Goal: Information Seeking & Learning: Learn about a topic

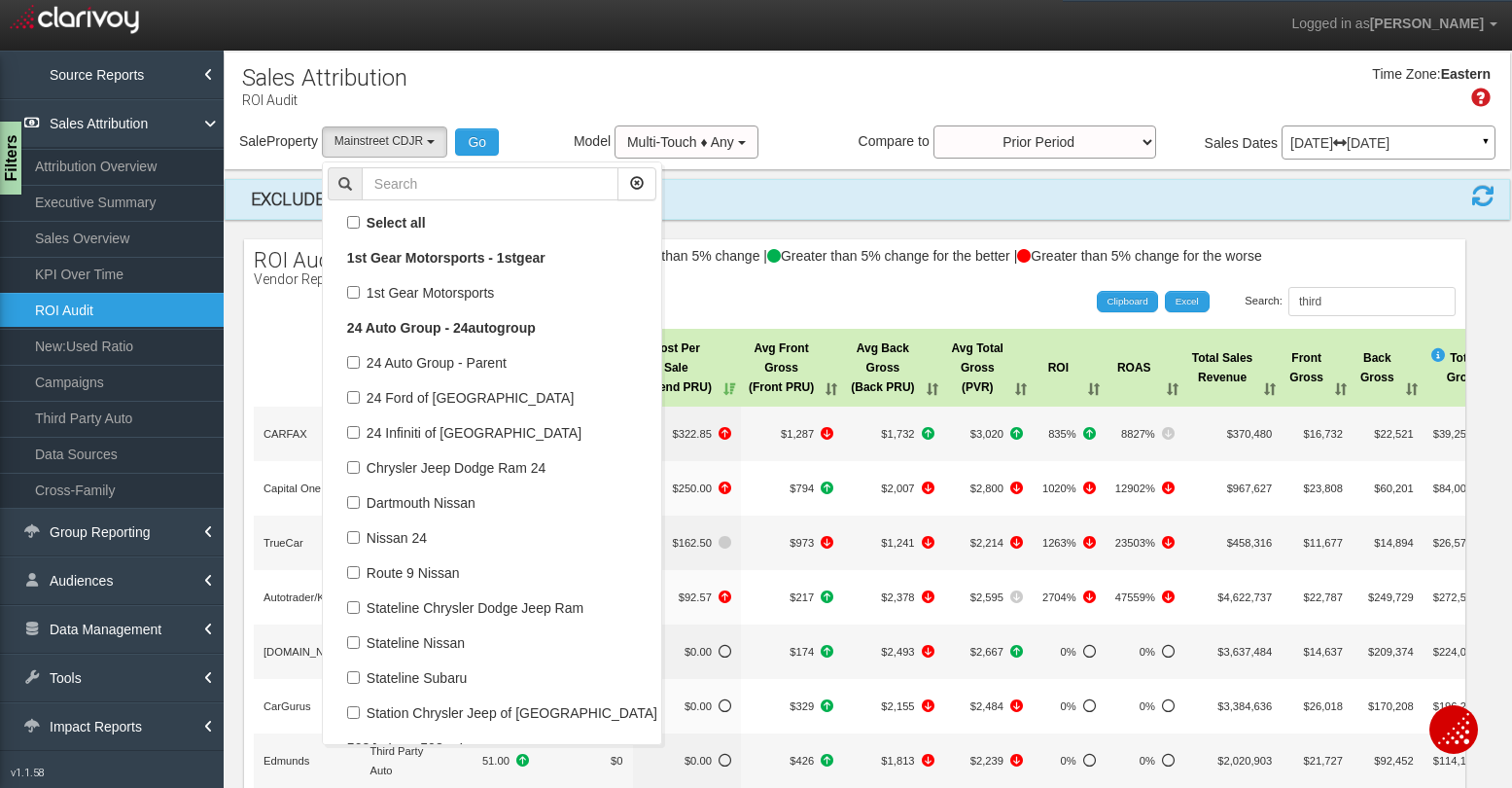
select select "object:20177"
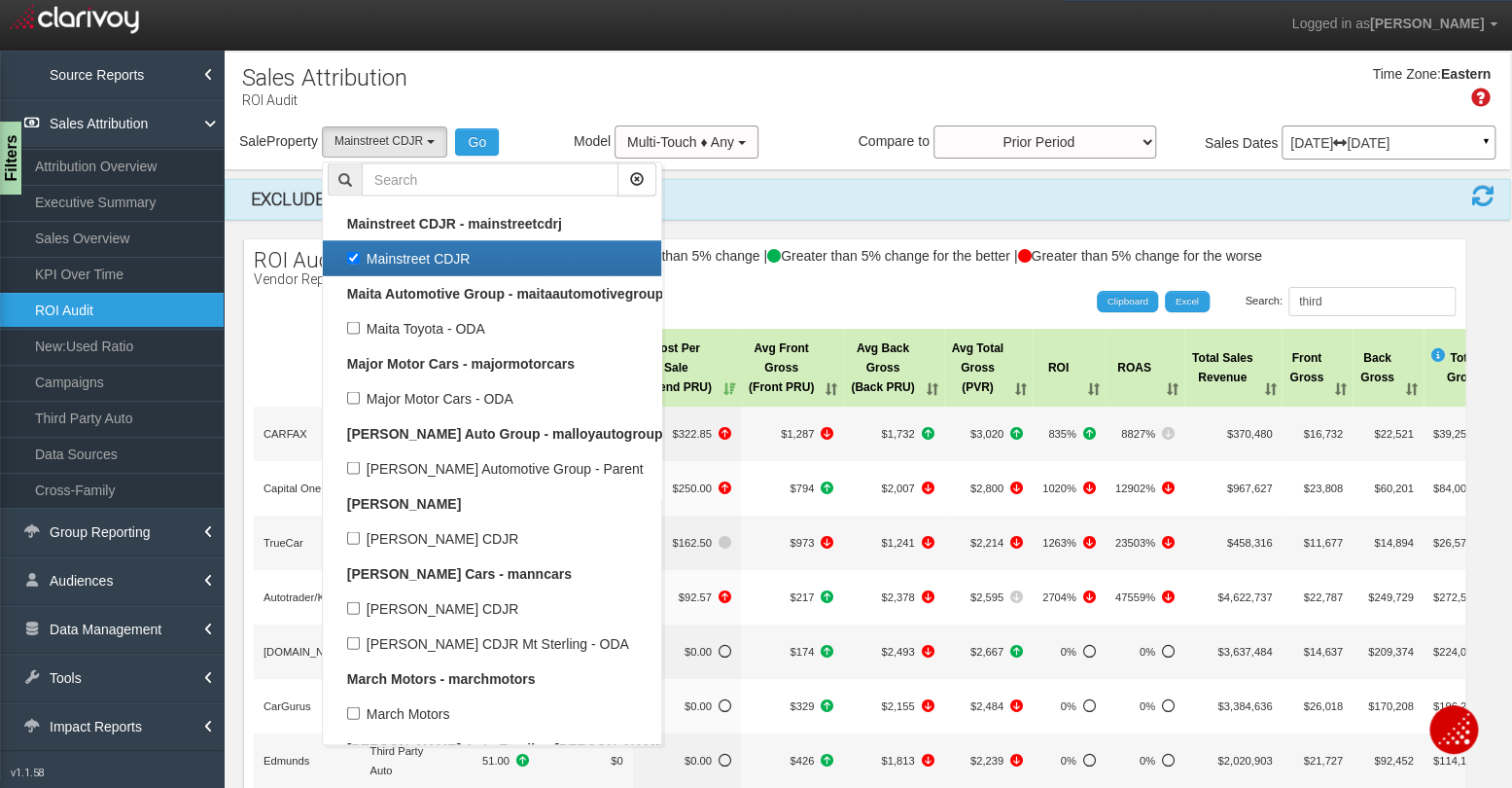
click at [360, 249] on label "Mainstreet CDJR" at bounding box center [491, 258] width 328 height 25
click at [359, 251] on input "Mainstreet CDJR" at bounding box center [353, 257] width 13 height 13
checkbox input "false"
select select
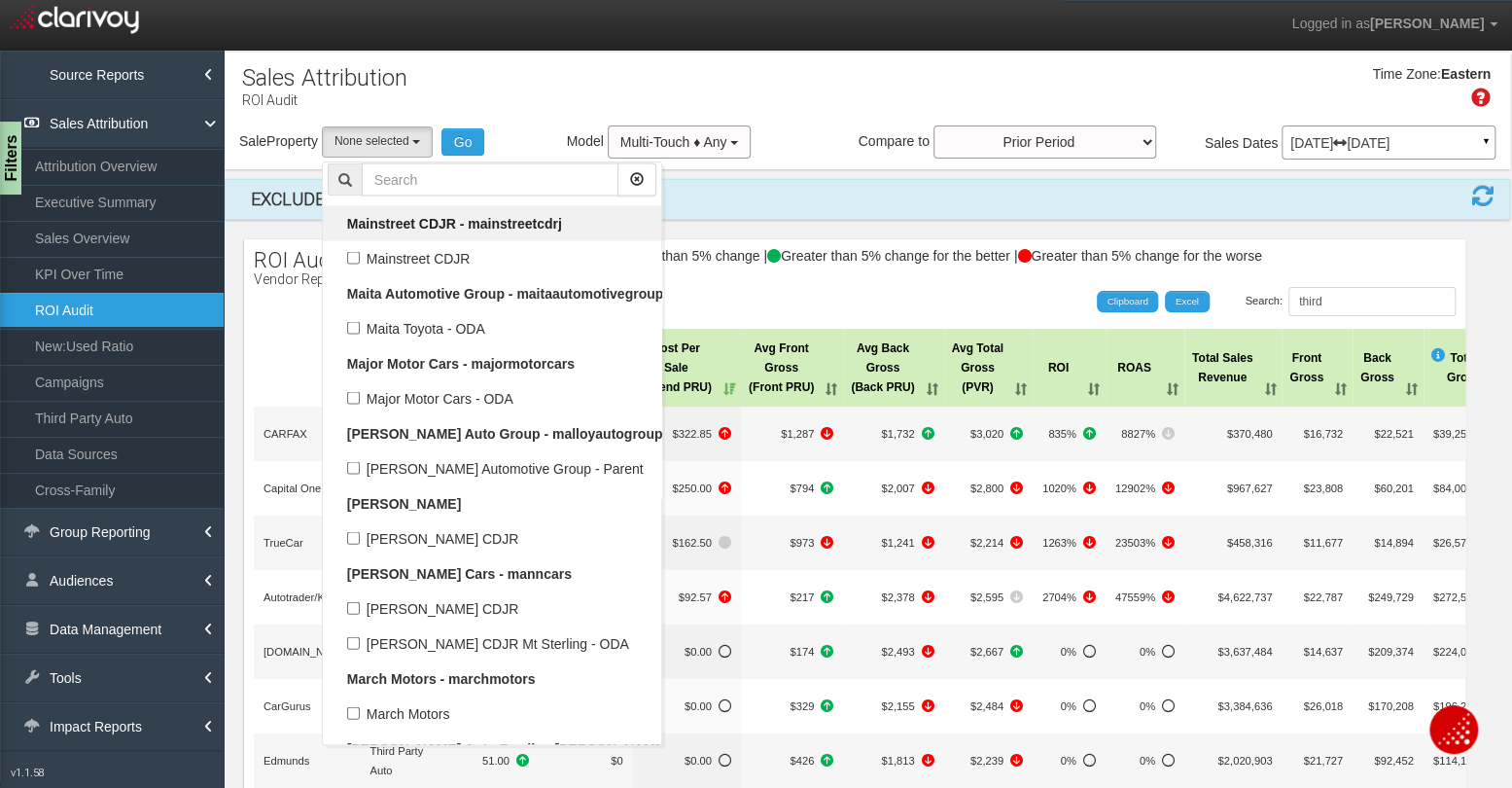
scroll to position [34729, 0]
click at [433, 180] on input "text" at bounding box center [490, 179] width 257 height 33
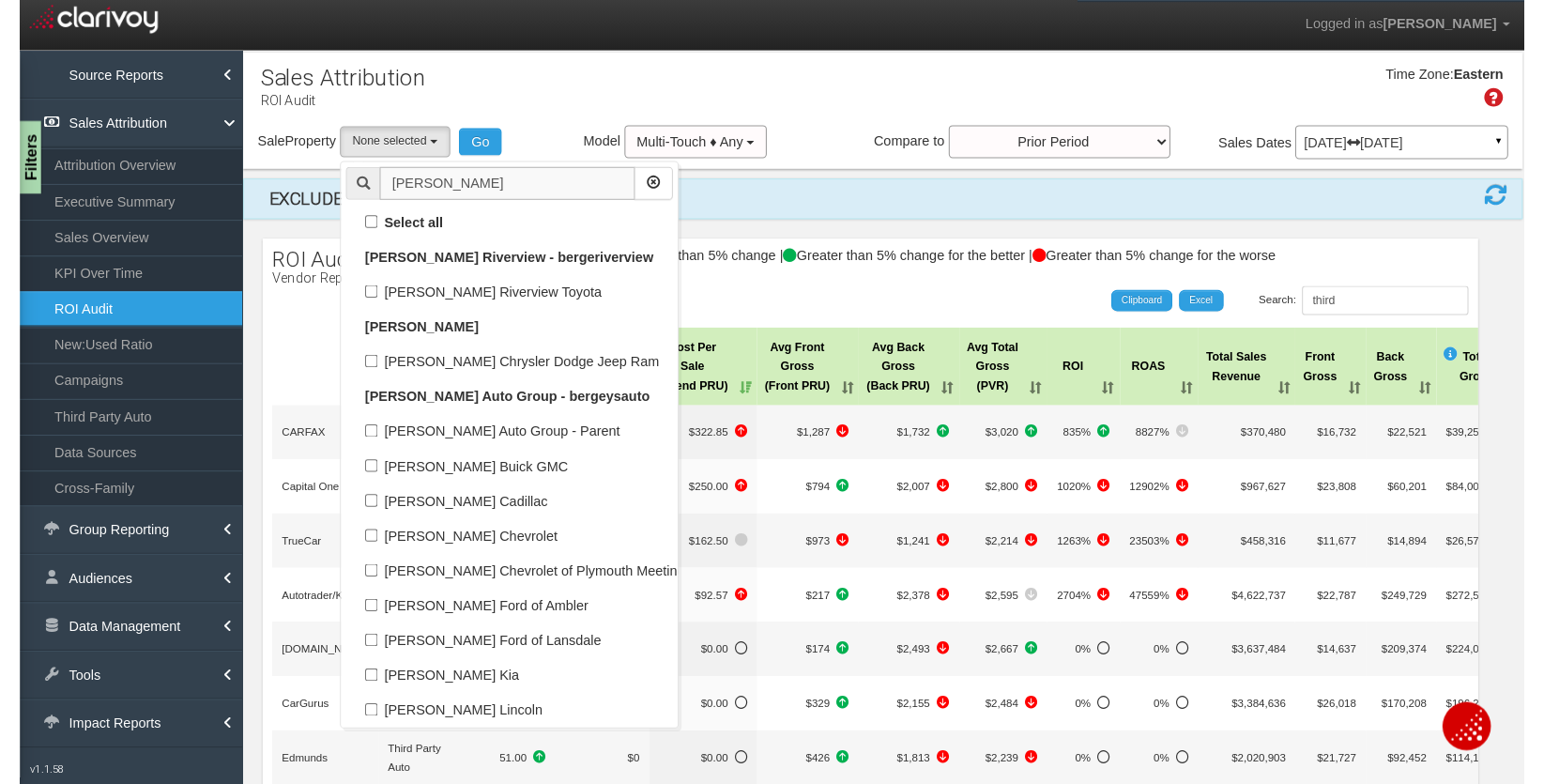
scroll to position [0, 0]
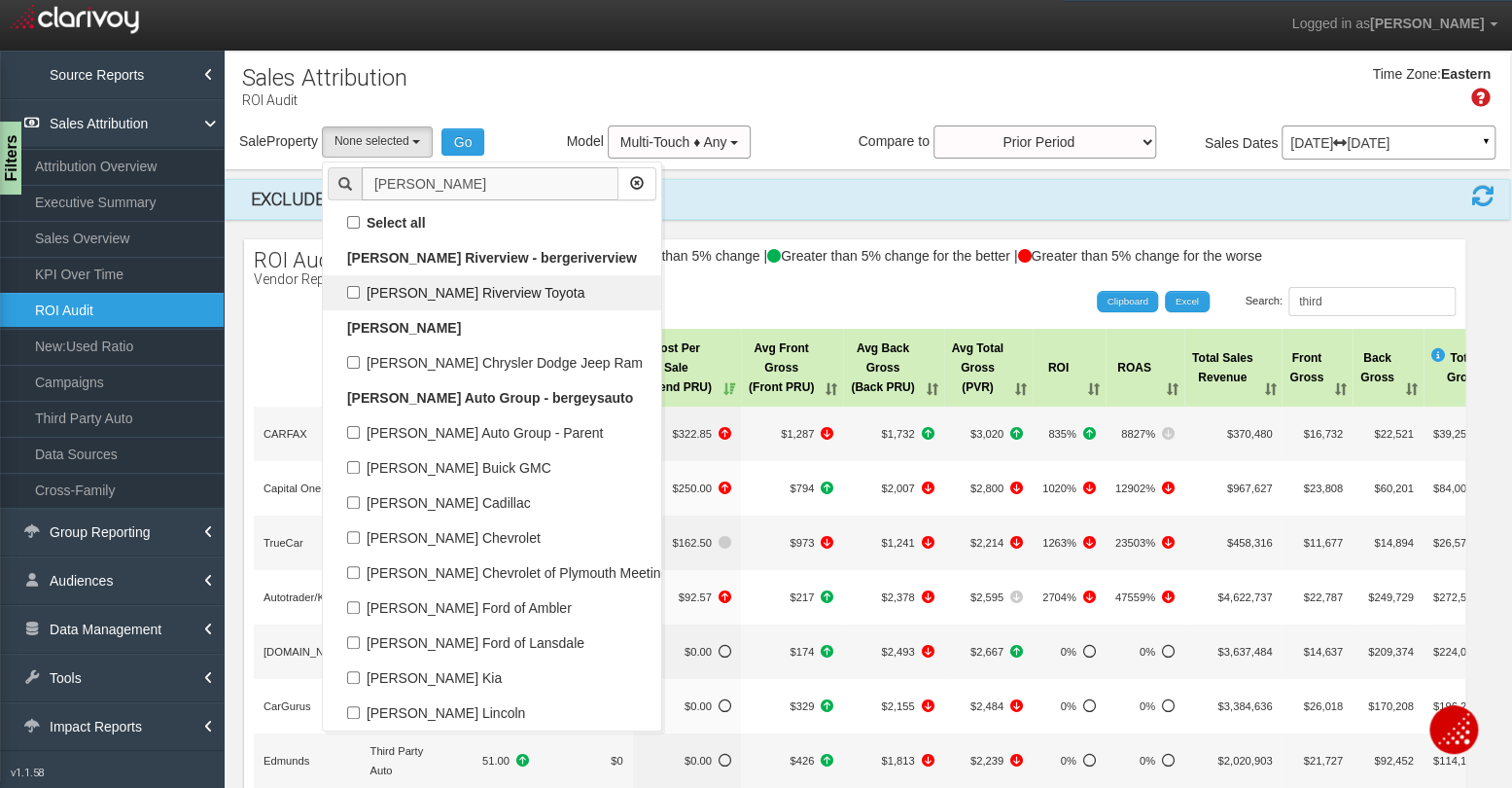
type input "[PERSON_NAME]"
click at [357, 285] on label "[PERSON_NAME] Riverview Toyota" at bounding box center [491, 292] width 328 height 25
click at [357, 285] on input "[PERSON_NAME] Riverview Toyota" at bounding box center [353, 291] width 13 height 13
checkbox input "true"
select select "object:18934"
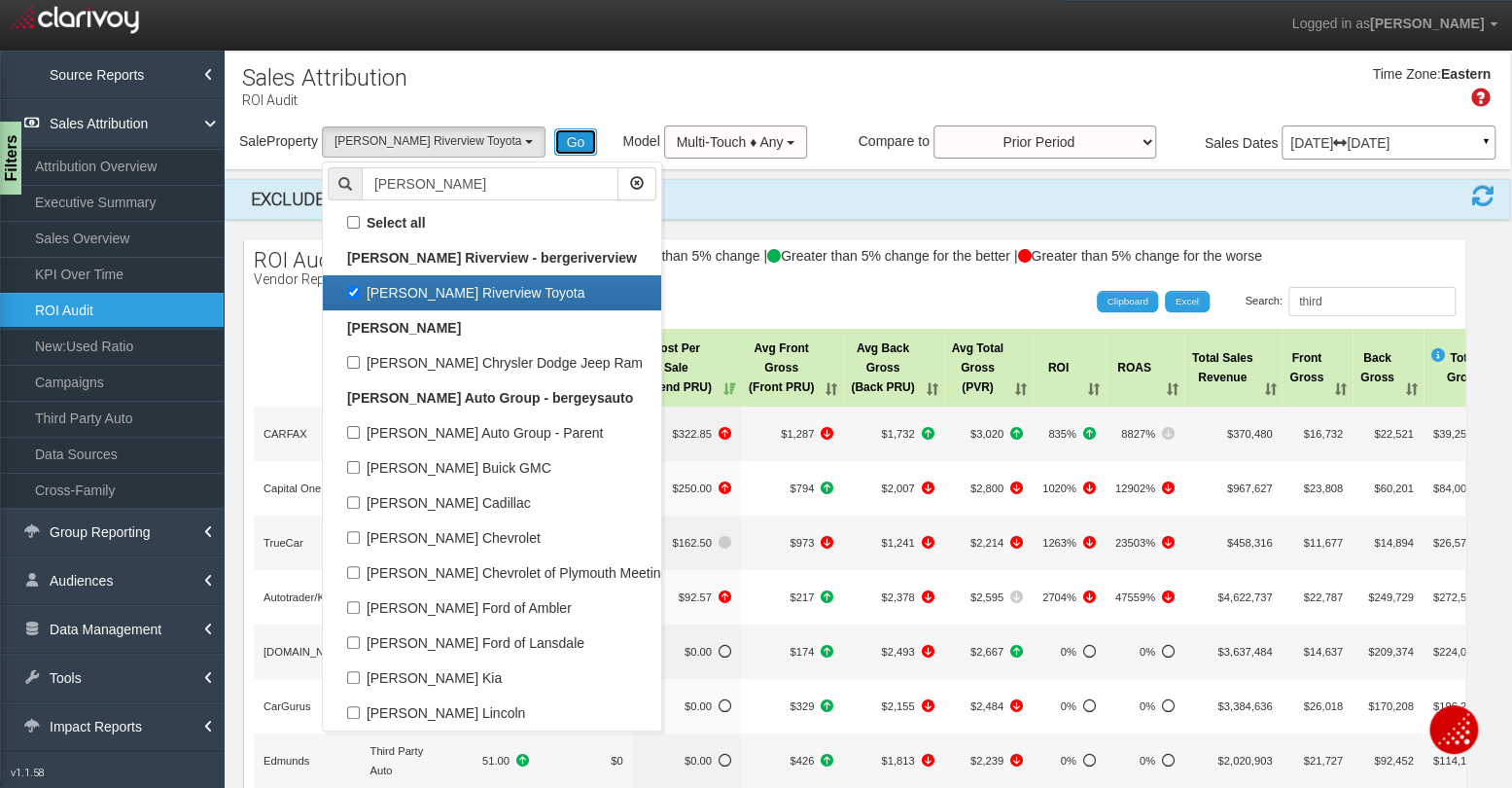
click at [554, 146] on button "Go" at bounding box center [576, 142] width 44 height 27
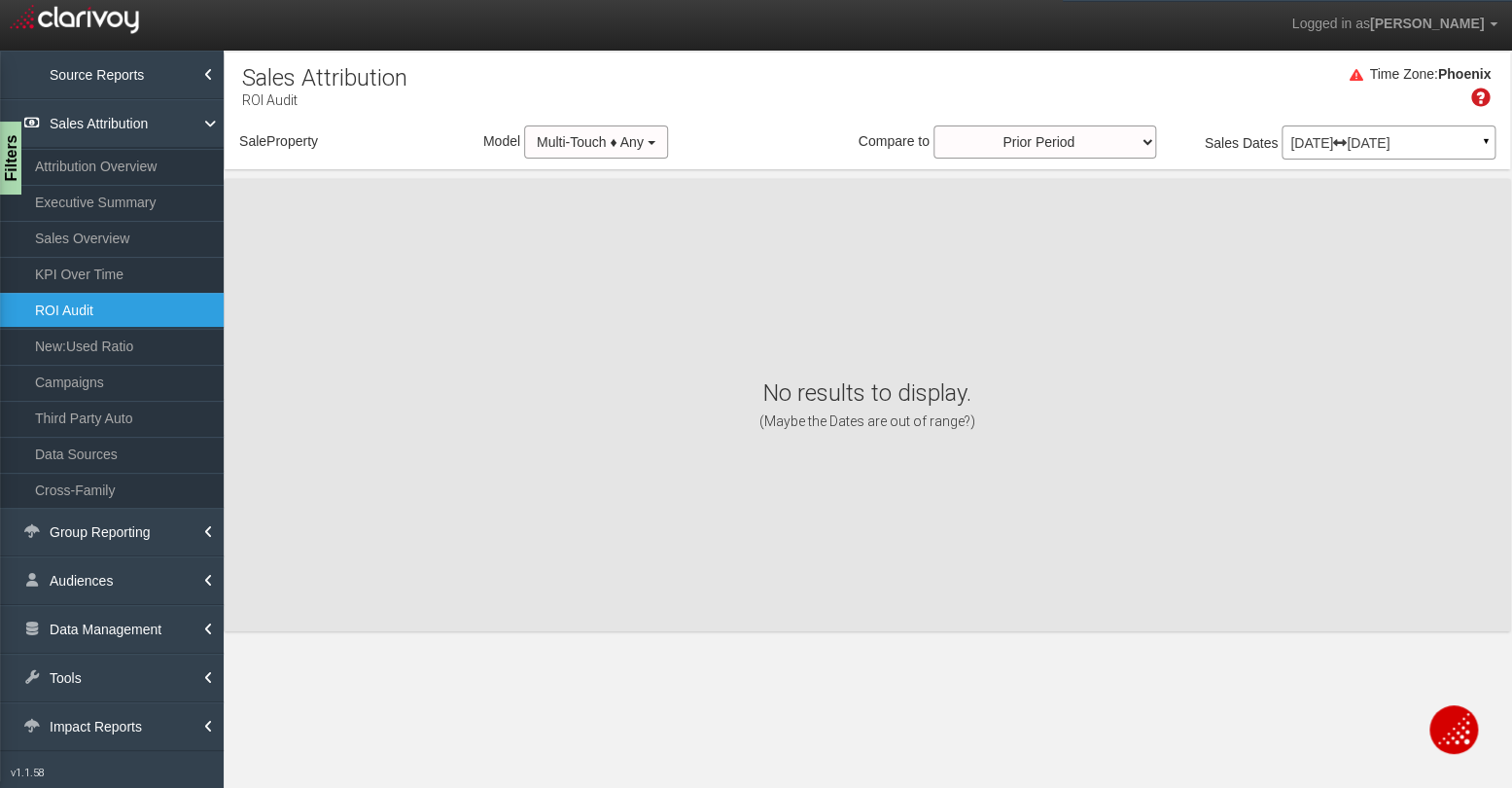
select select "object:21547"
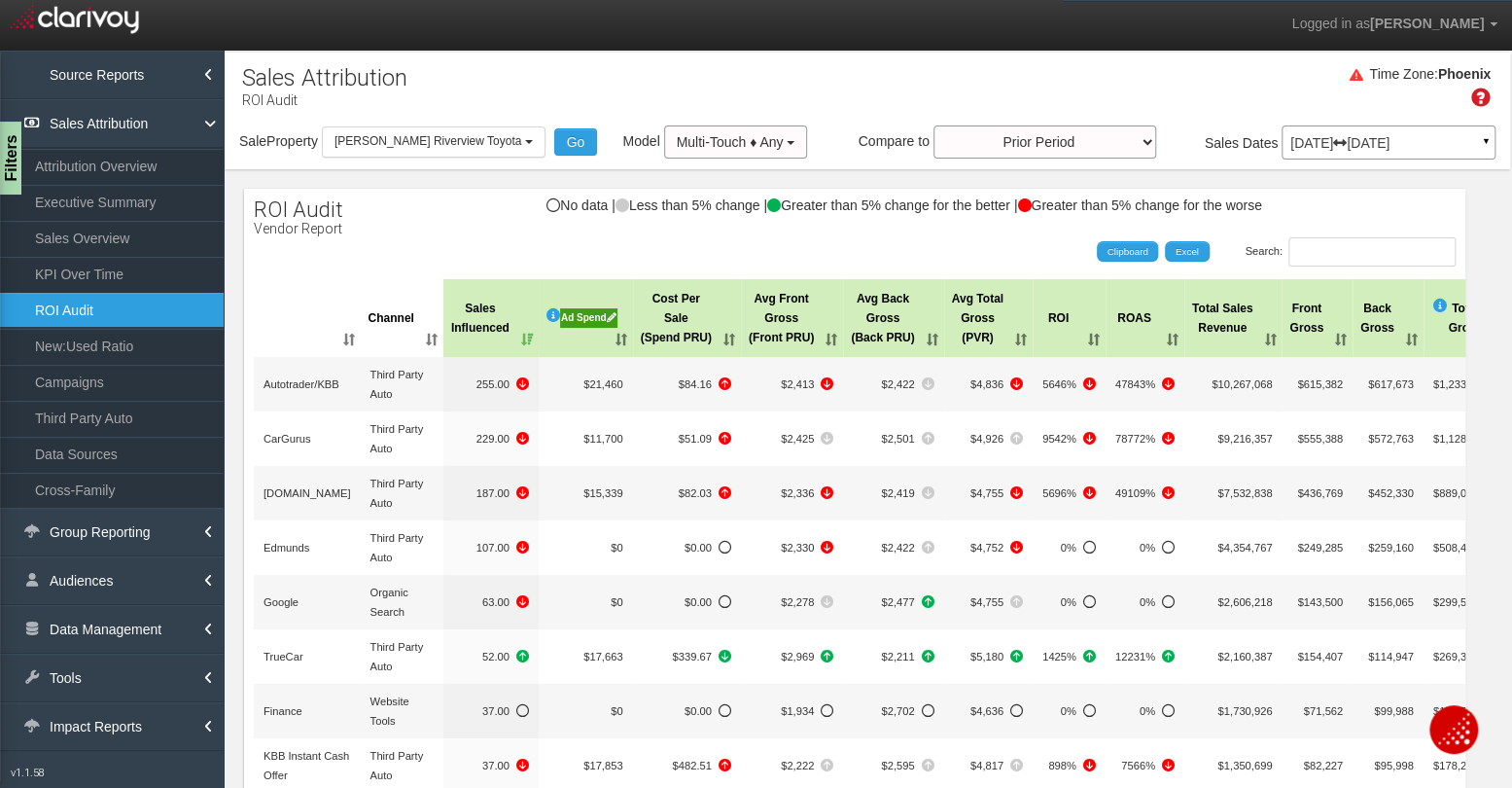
click at [577, 321] on div "Ad Spend" at bounding box center [588, 318] width 57 height 19
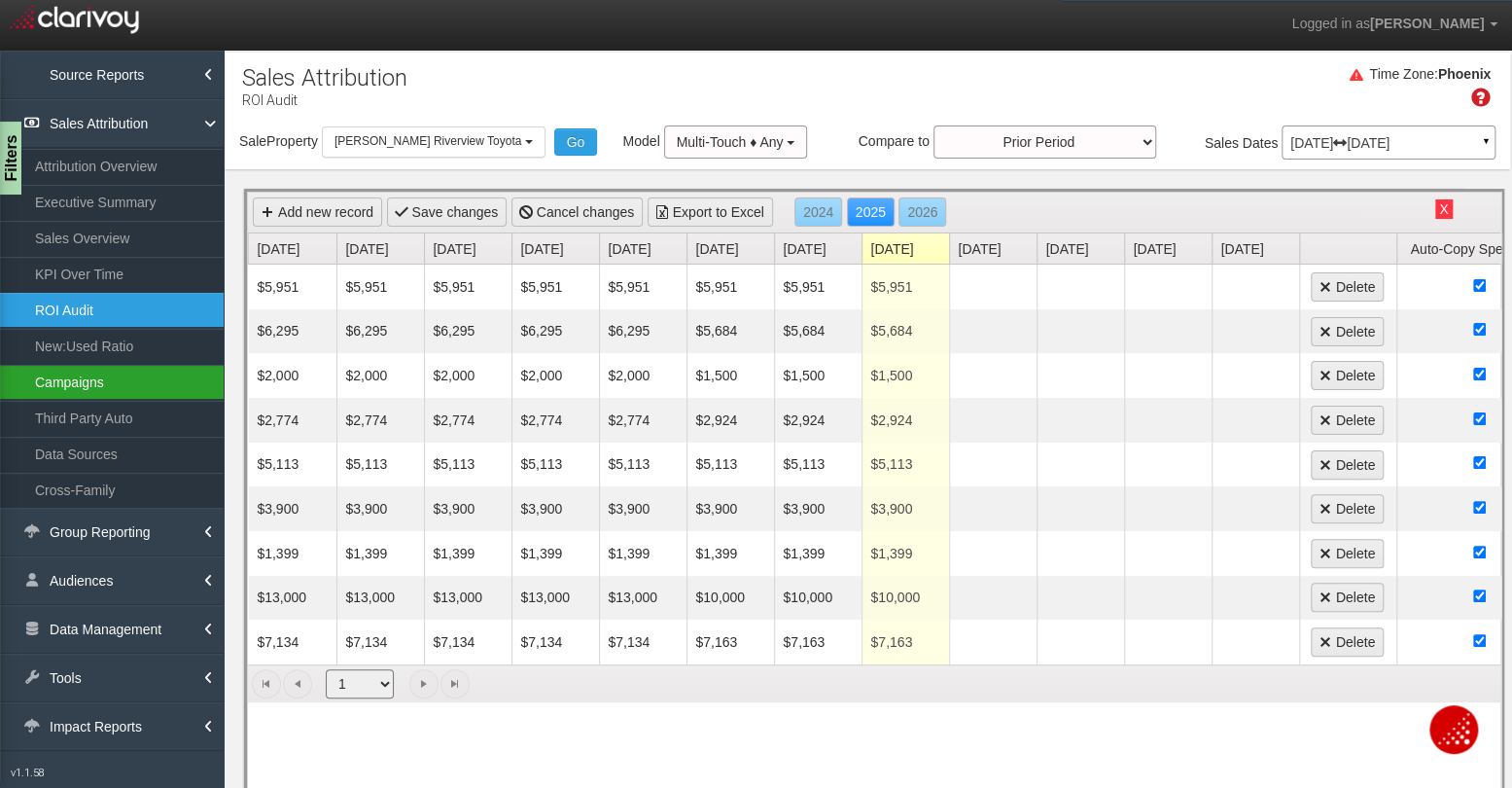
click at [110, 373] on link "Campaigns" at bounding box center [112, 382] width 224 height 35
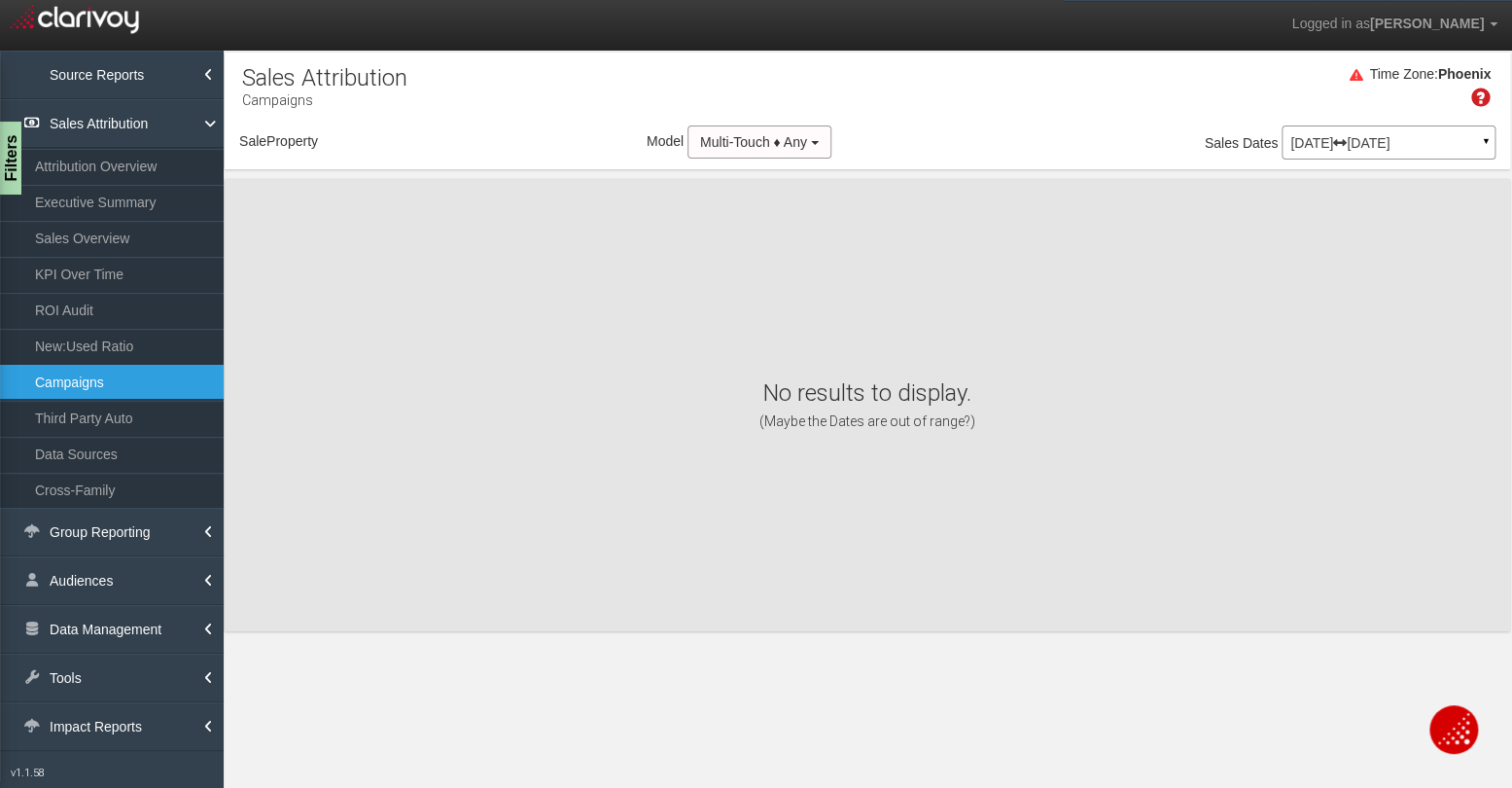
select select "object:24140"
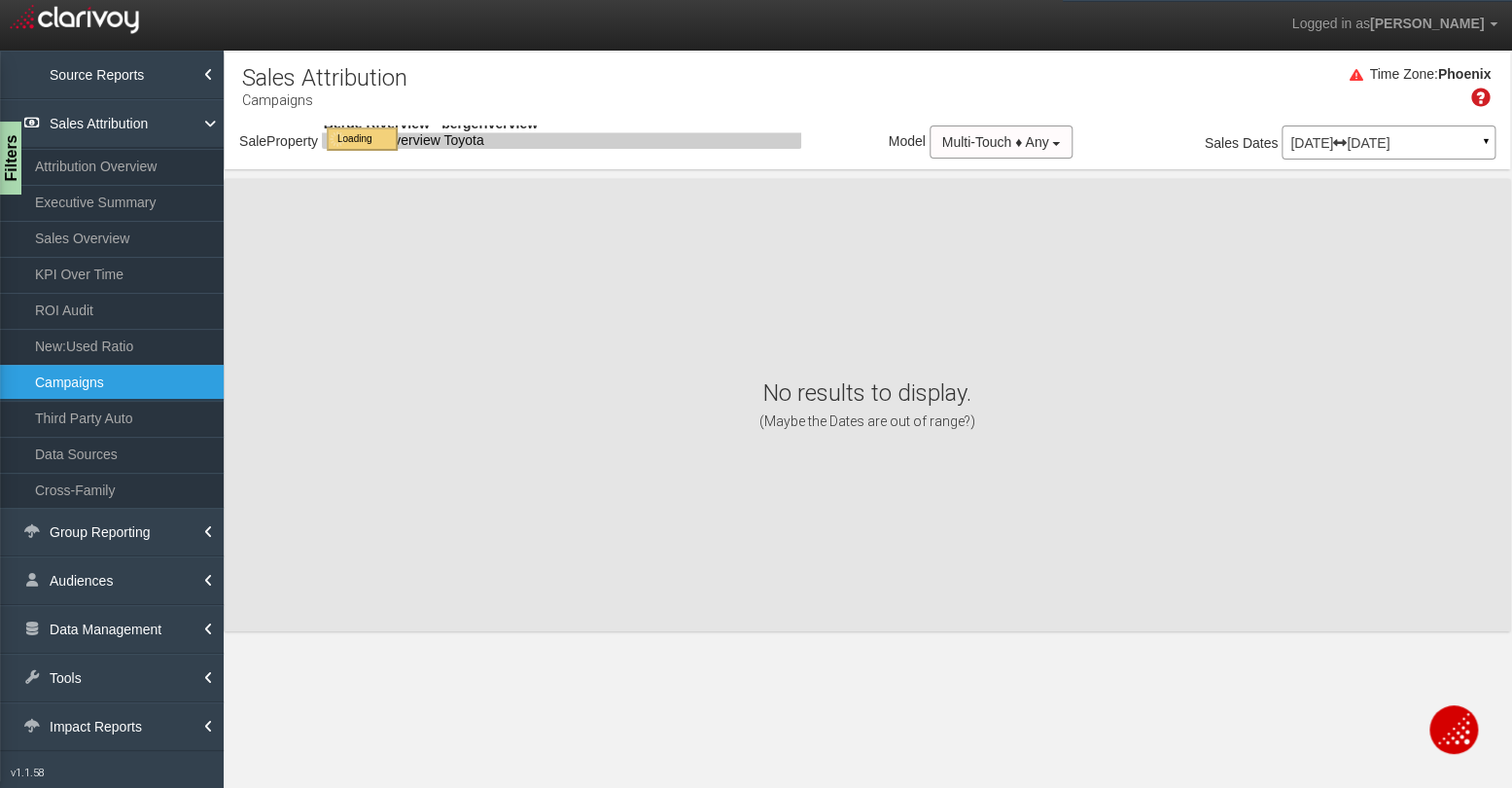
click at [0, 0] on div "× Retrieving ROI data..." at bounding box center [0, 0] width 0 height 0
select select "object:24140"
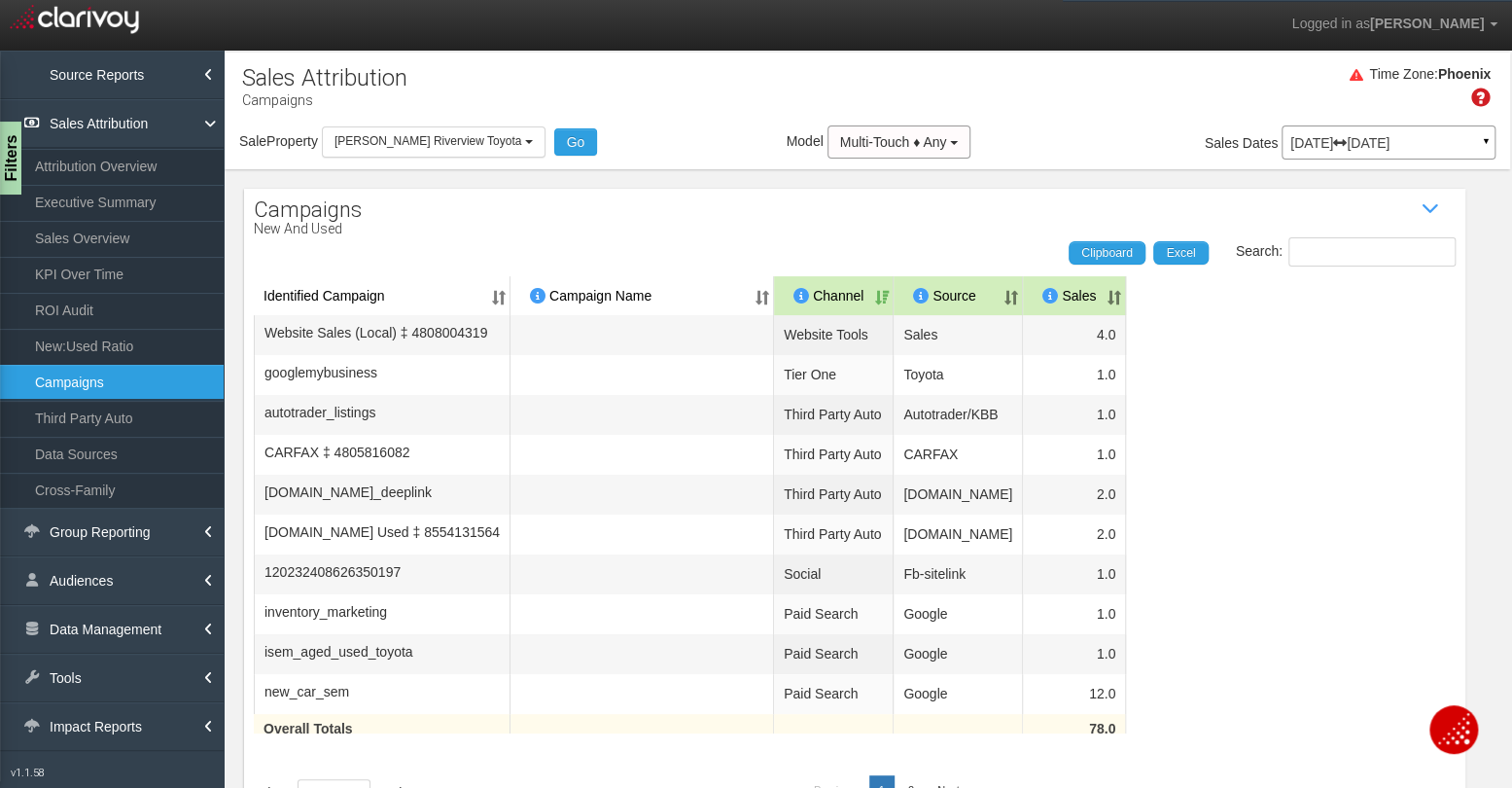
click at [1393, 141] on p "[DATE] [DATE]" at bounding box center [1389, 143] width 197 height 14
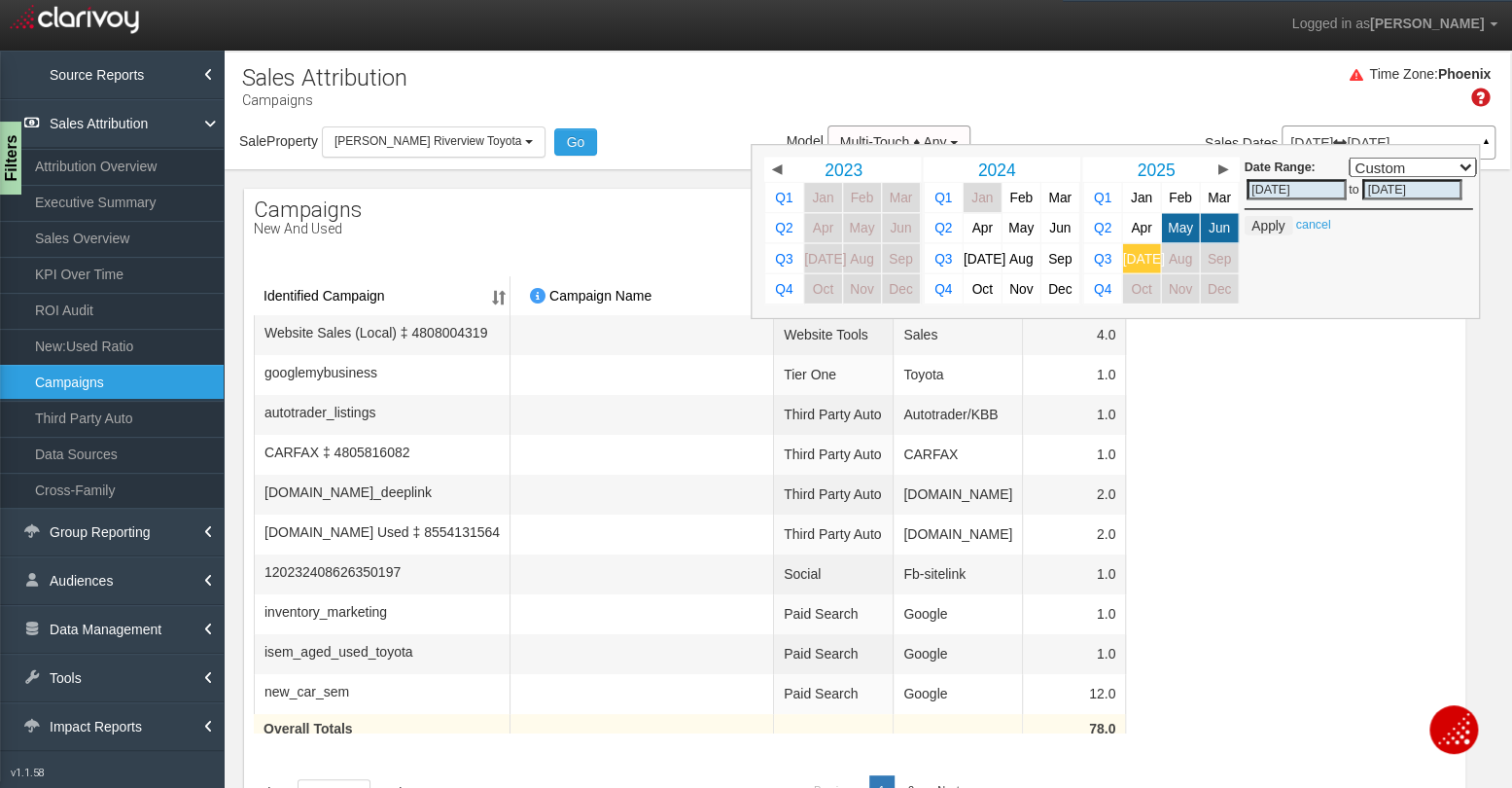
click at [1137, 256] on span "[DATE]" at bounding box center [1143, 258] width 42 height 15
select select ","
type input "[DATE]"
click at [1277, 218] on button "Apply" at bounding box center [1267, 226] width 48 height 19
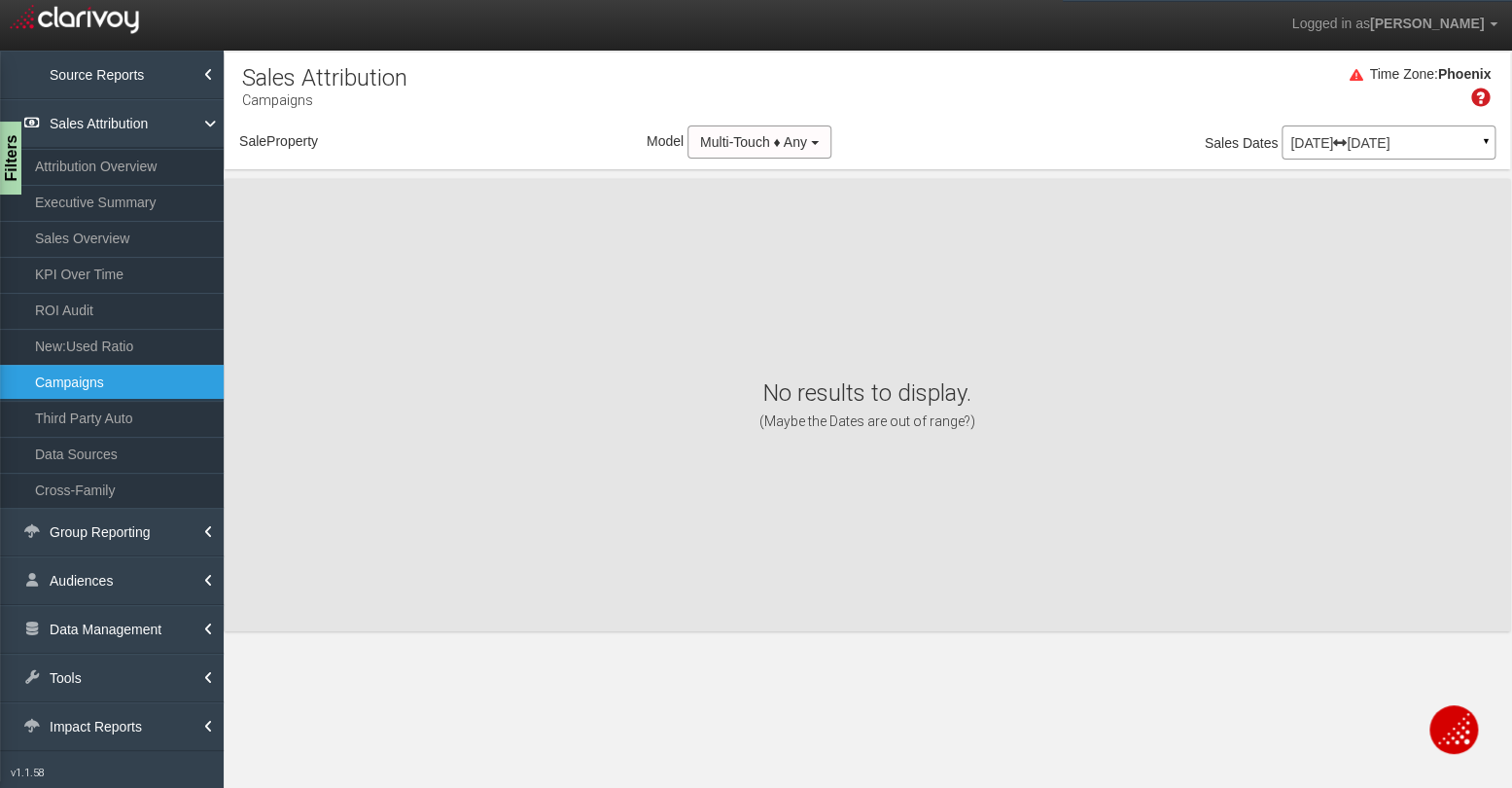
select select "object:26733"
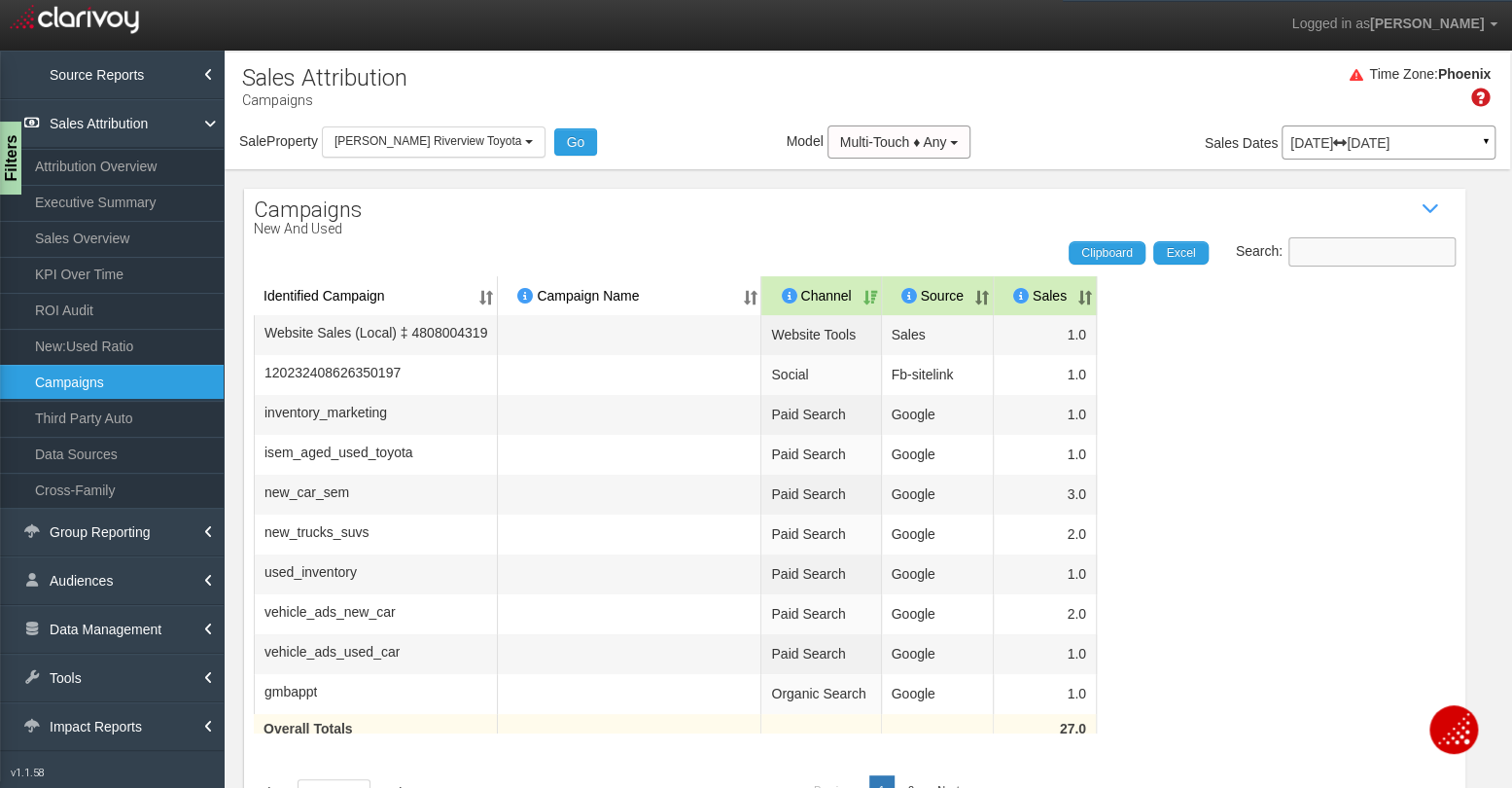
click at [1323, 251] on input "Search:" at bounding box center [1373, 252] width 168 height 29
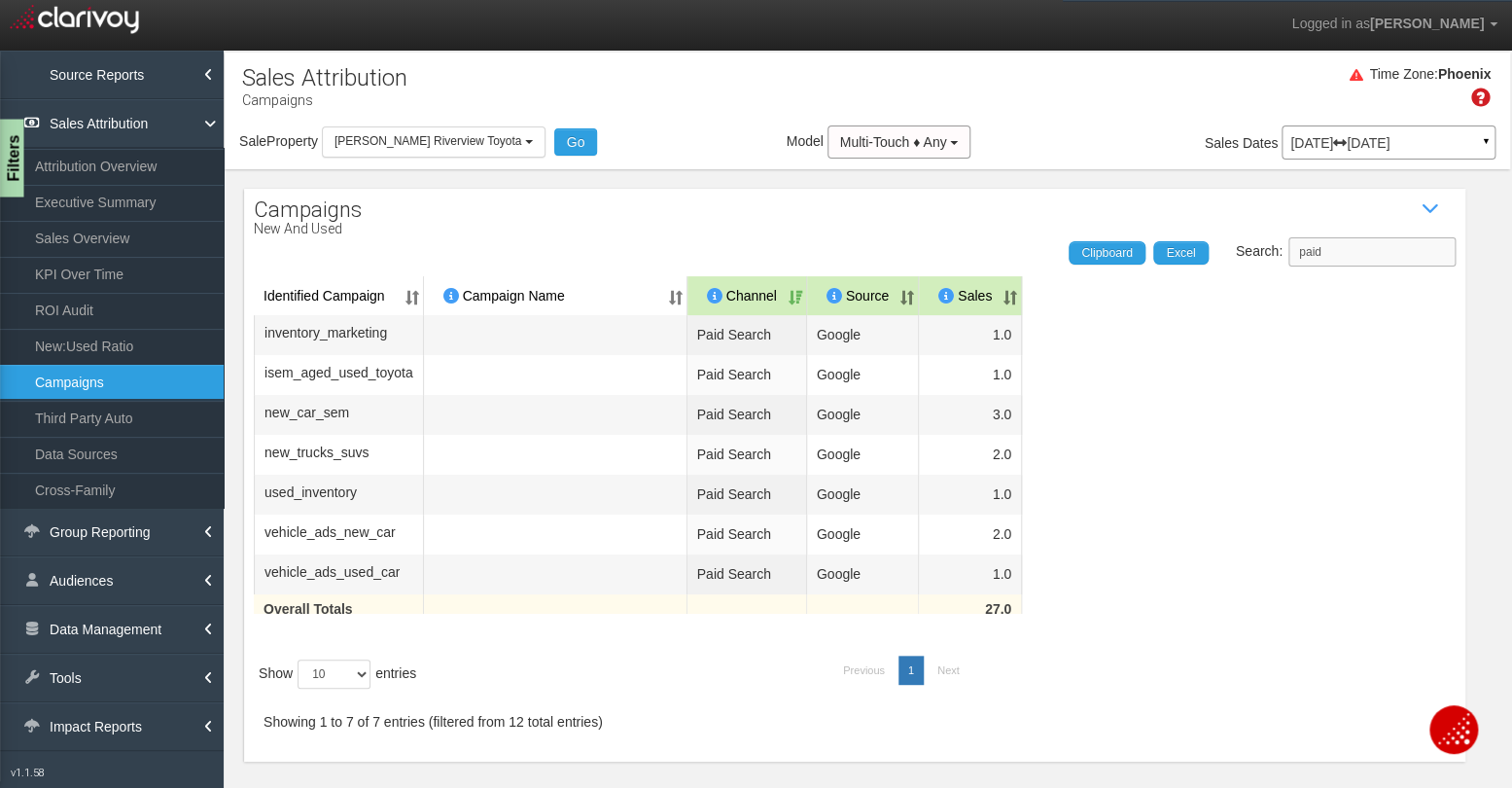
type input "paid"
click at [15, 167] on div "Filters" at bounding box center [12, 159] width 24 height 78
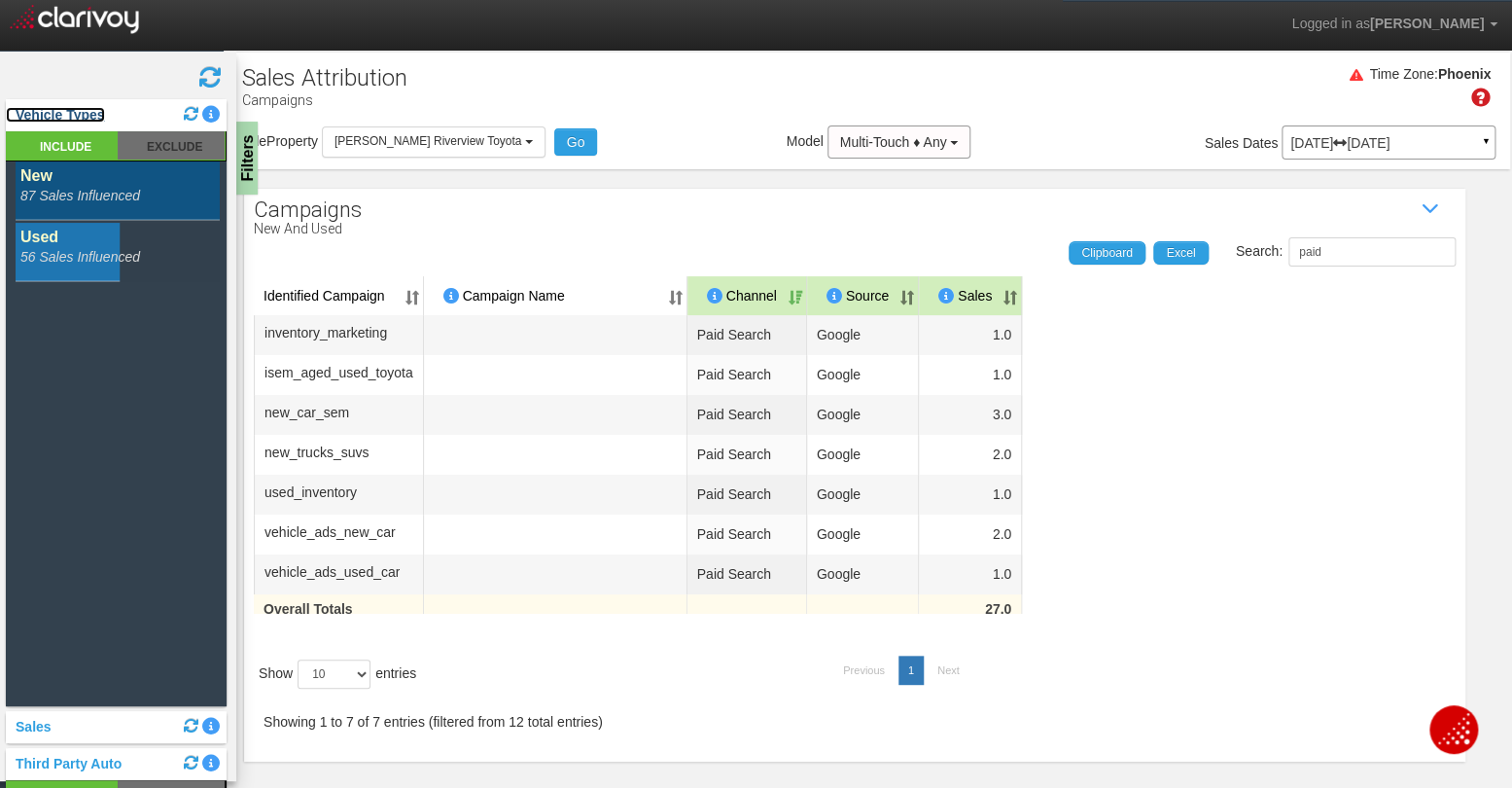
click at [59, 118] on link "Vehicle Types" at bounding box center [56, 115] width 99 height 16
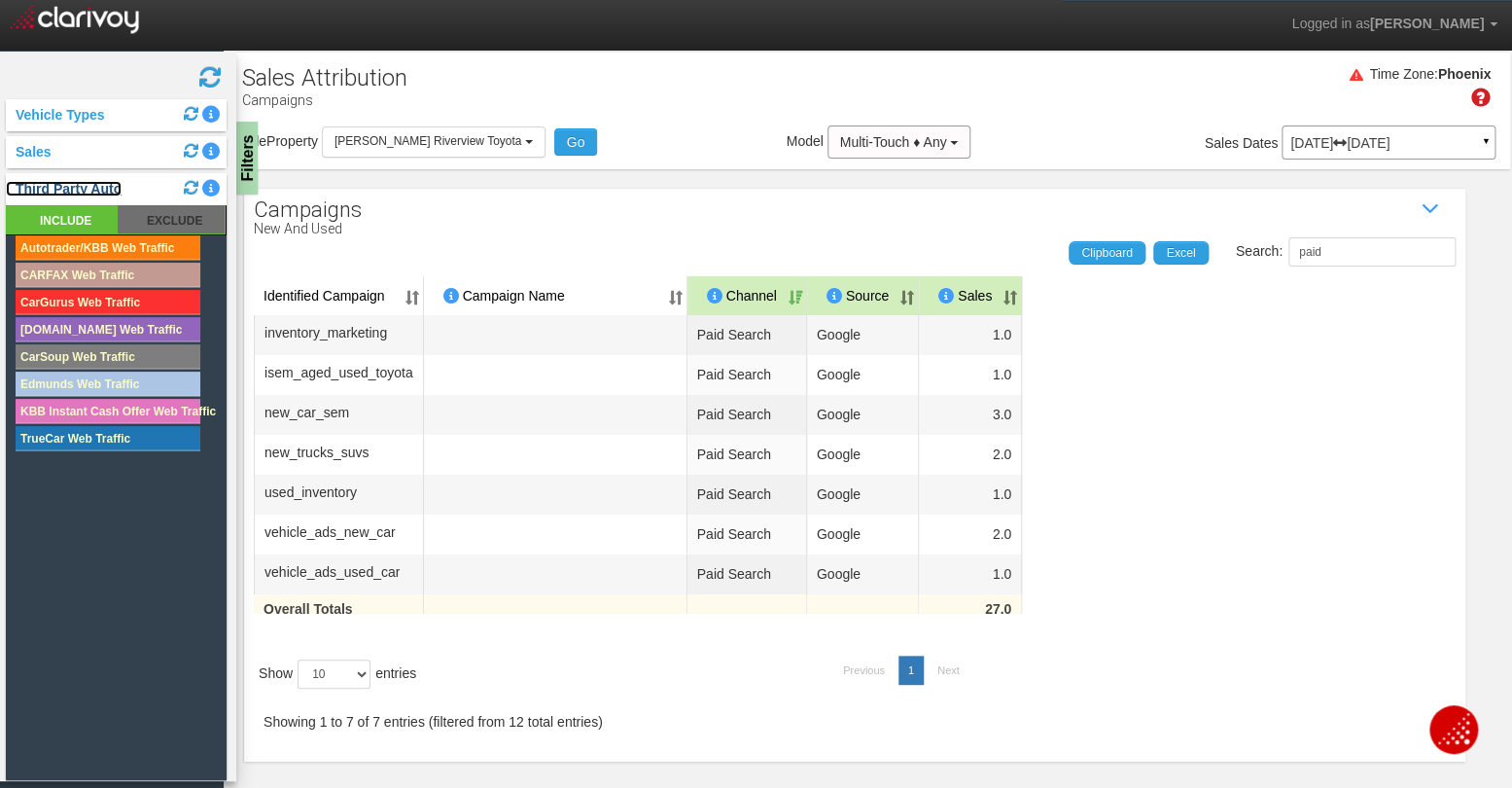
click at [47, 181] on link "Third Party Auto" at bounding box center [63, 189] width 116 height 16
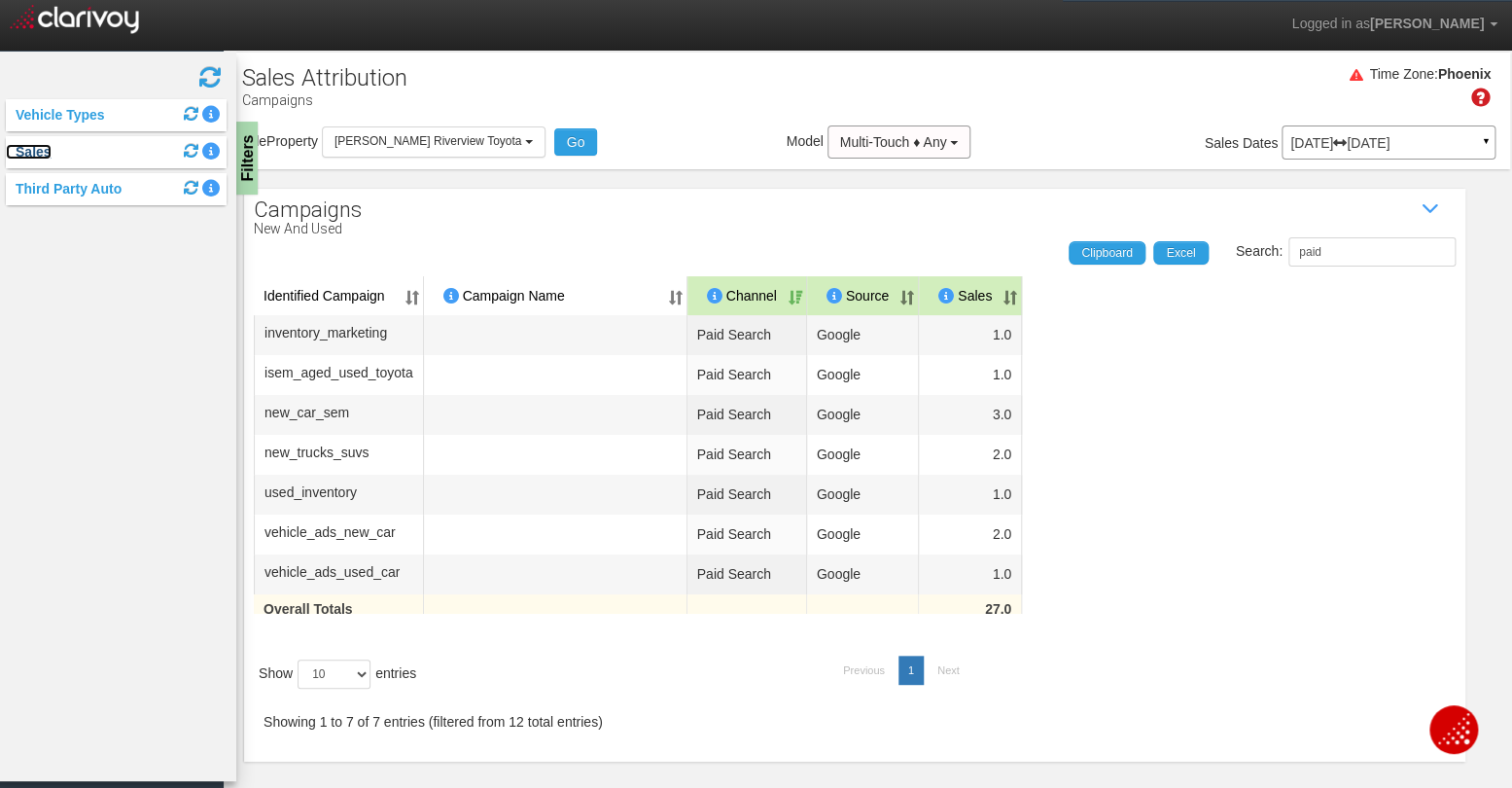
click at [36, 159] on link "Sales" at bounding box center [28, 152] width 46 height 16
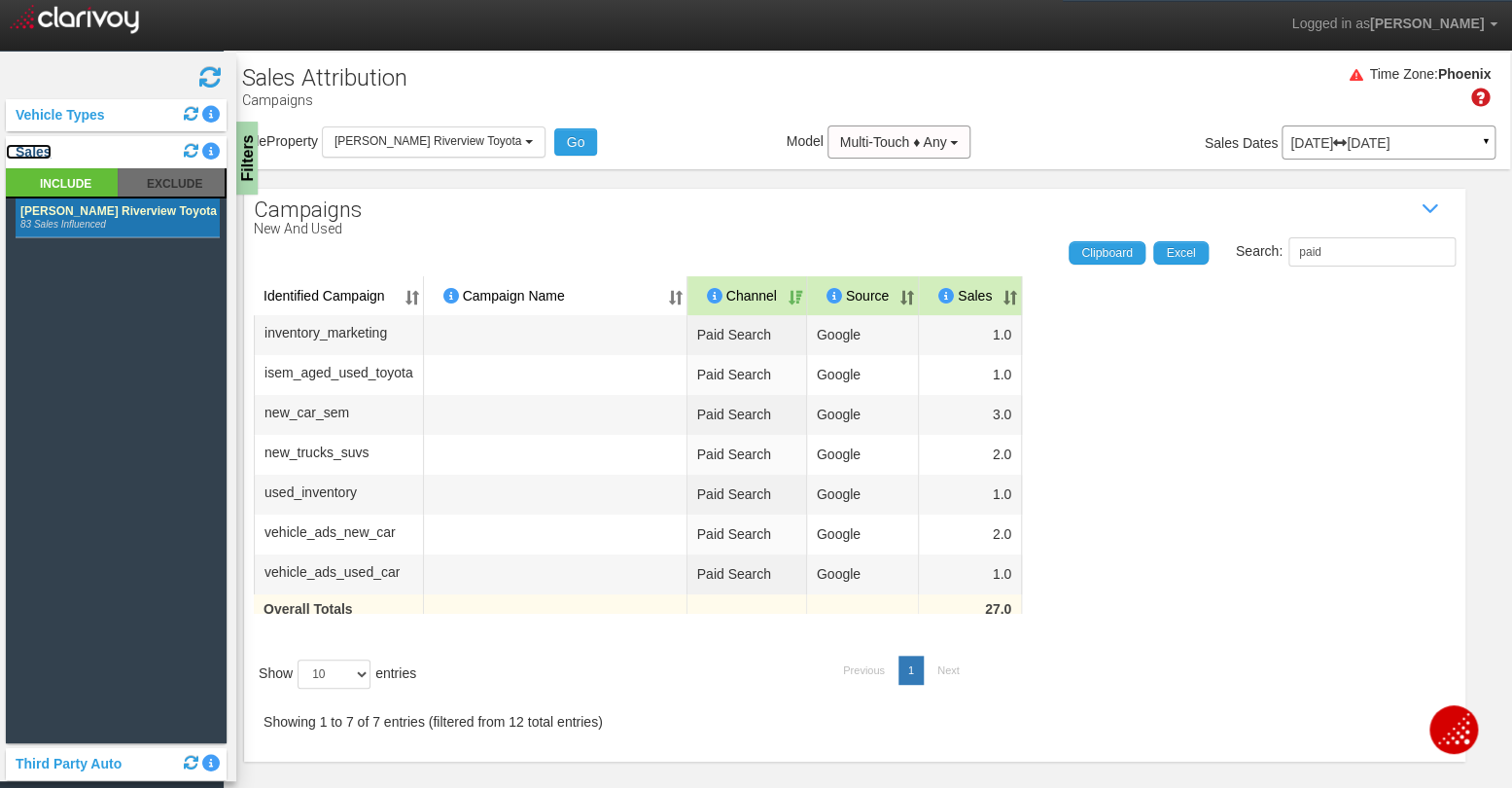
click at [36, 159] on link "Sales" at bounding box center [28, 152] width 46 height 16
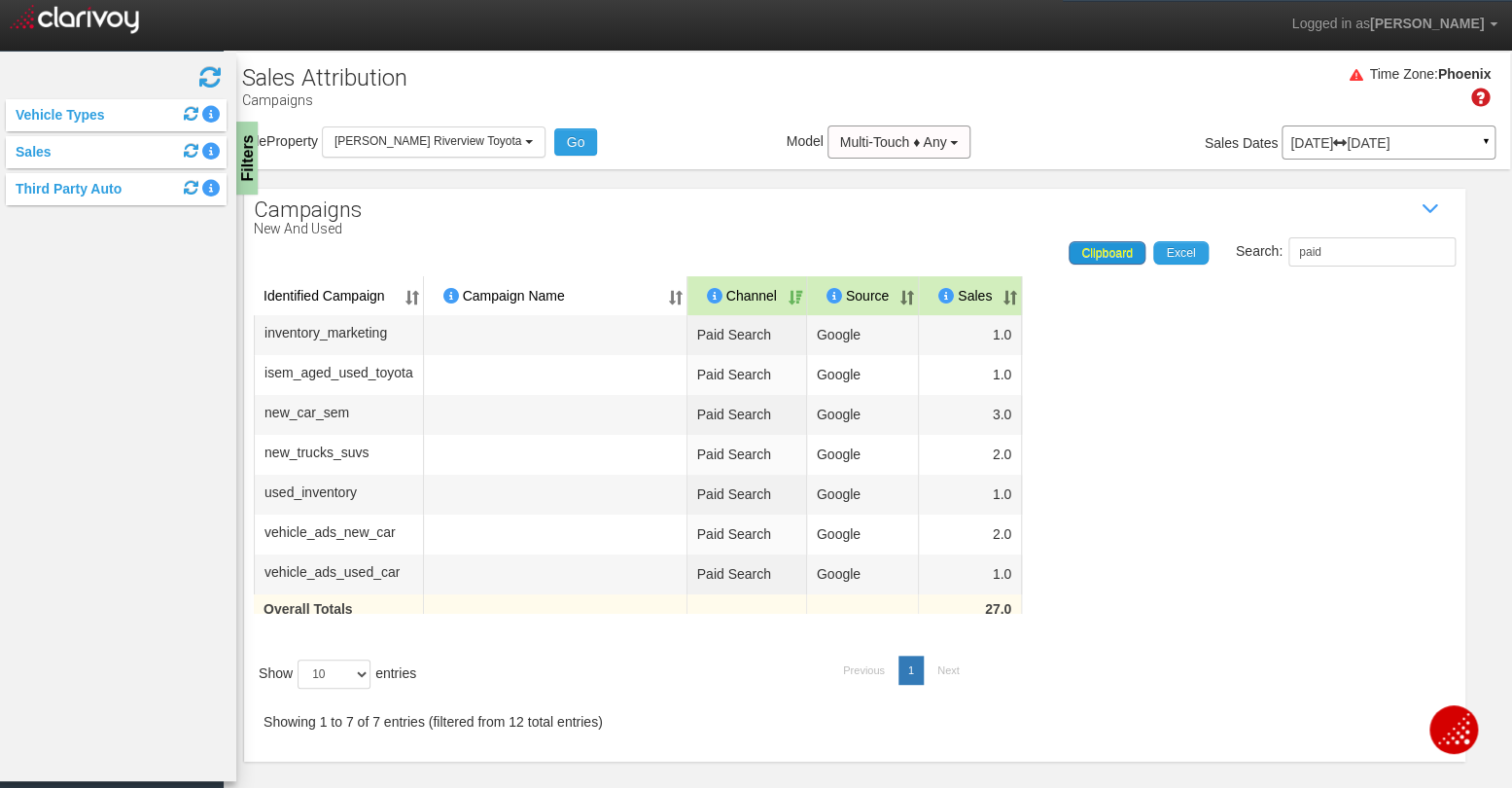
click at [1103, 256] on span "Clipboard" at bounding box center [1107, 253] width 52 height 14
click at [1124, 252] on span "Clipboard" at bounding box center [1107, 253] width 52 height 14
click at [1110, 246] on span "Clipboard" at bounding box center [1107, 253] width 52 height 14
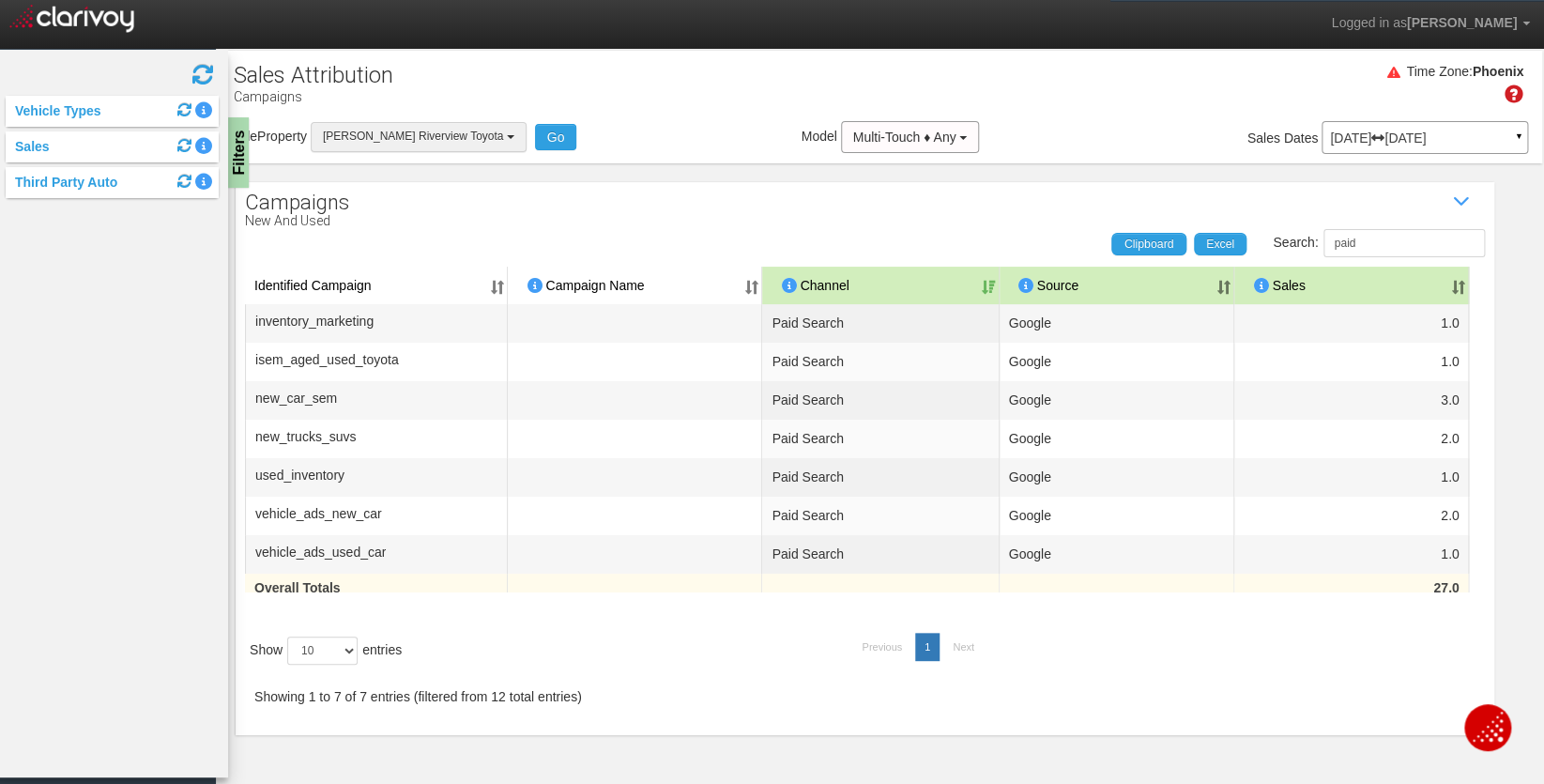
click at [415, 128] on button "[PERSON_NAME] Riverview Toyota" at bounding box center [418, 136] width 216 height 29
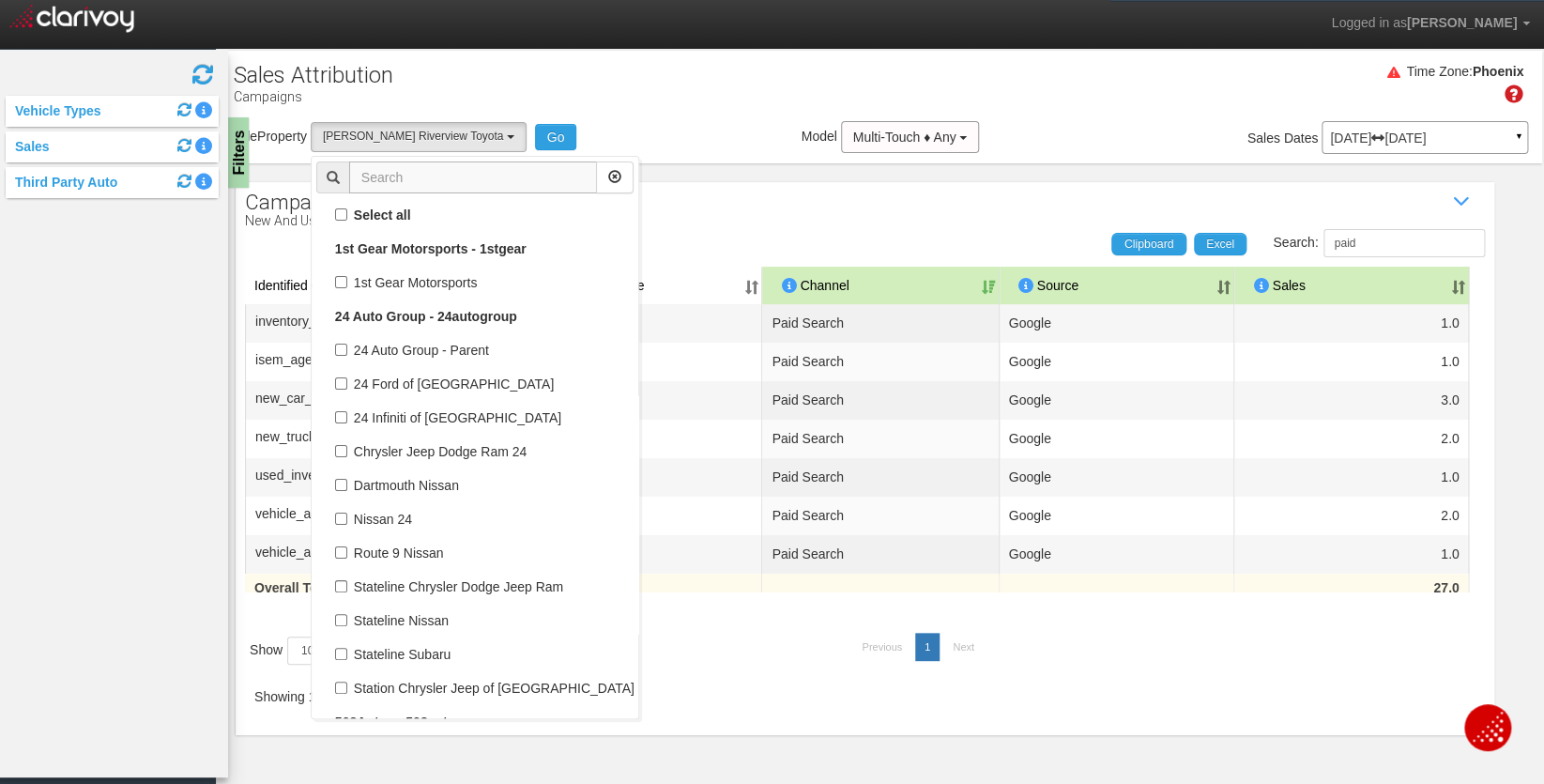
scroll to position [9863, 0]
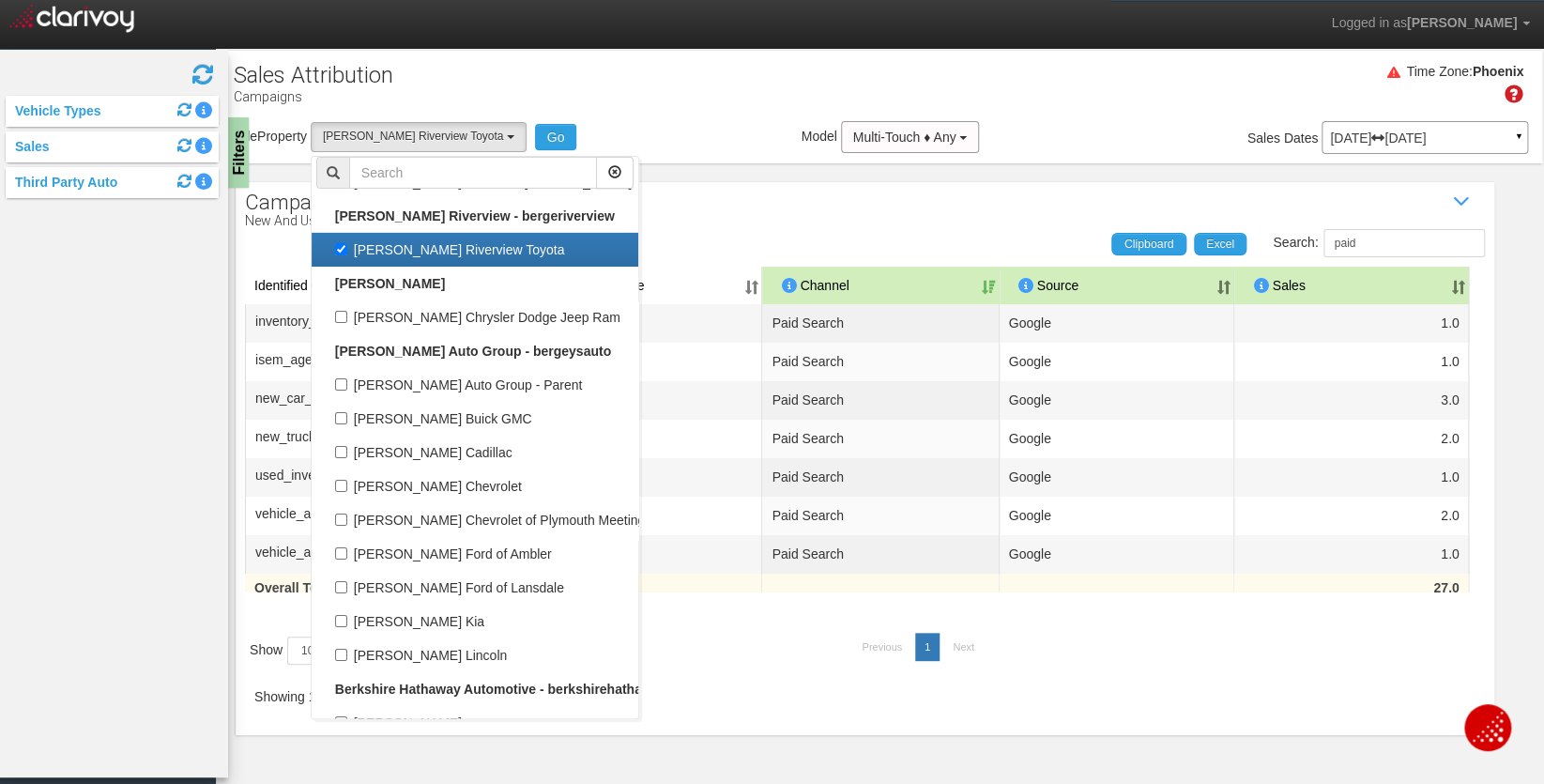
click at [339, 245] on label "[PERSON_NAME] Riverview Toyota" at bounding box center [474, 250] width 317 height 24
click at [339, 245] on input "[PERSON_NAME] Riverview Toyota" at bounding box center [340, 249] width 12 height 12
checkbox input "false"
select select
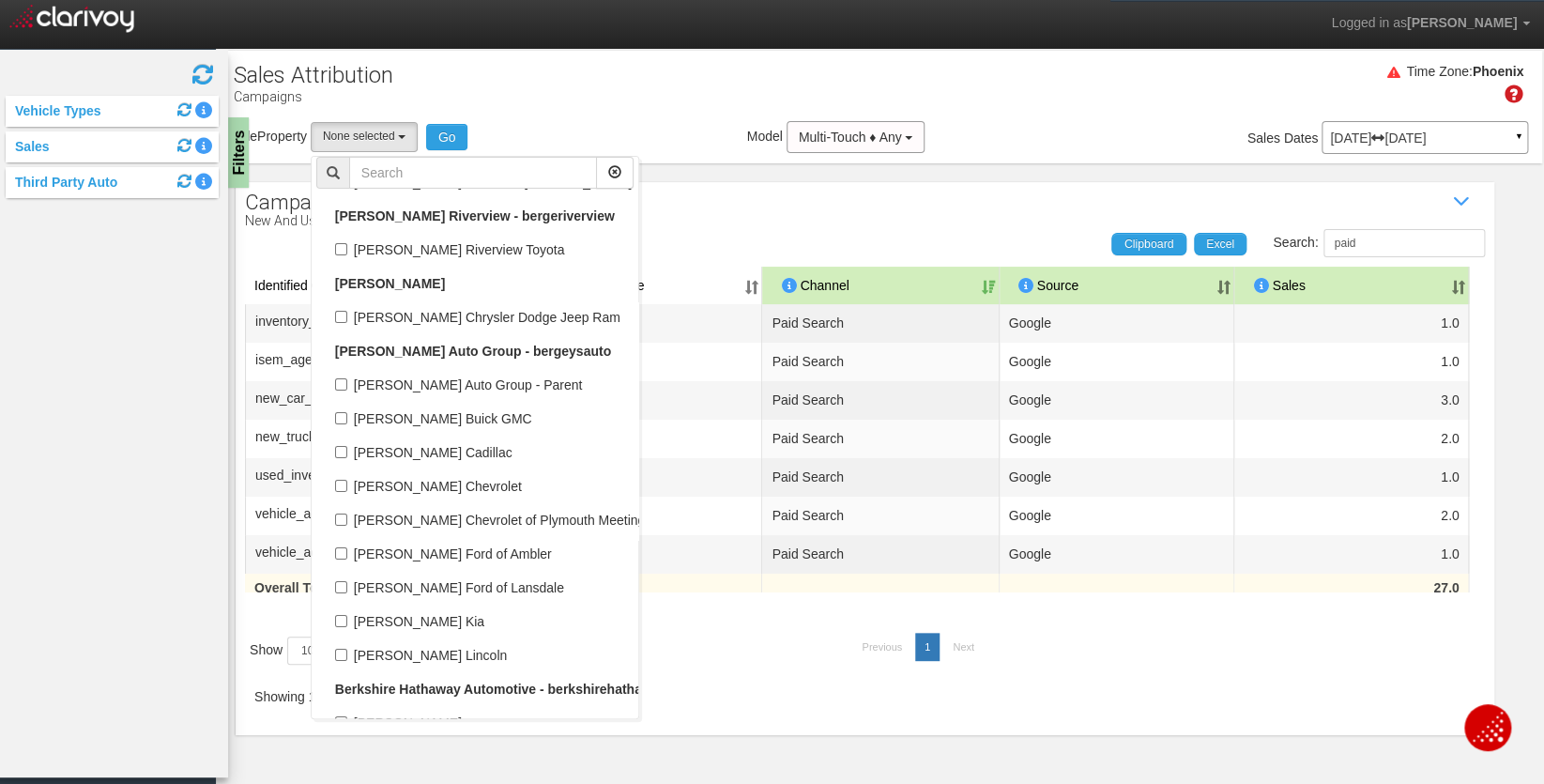
scroll to position [4793, 0]
click at [420, 171] on input "text" at bounding box center [473, 173] width 248 height 32
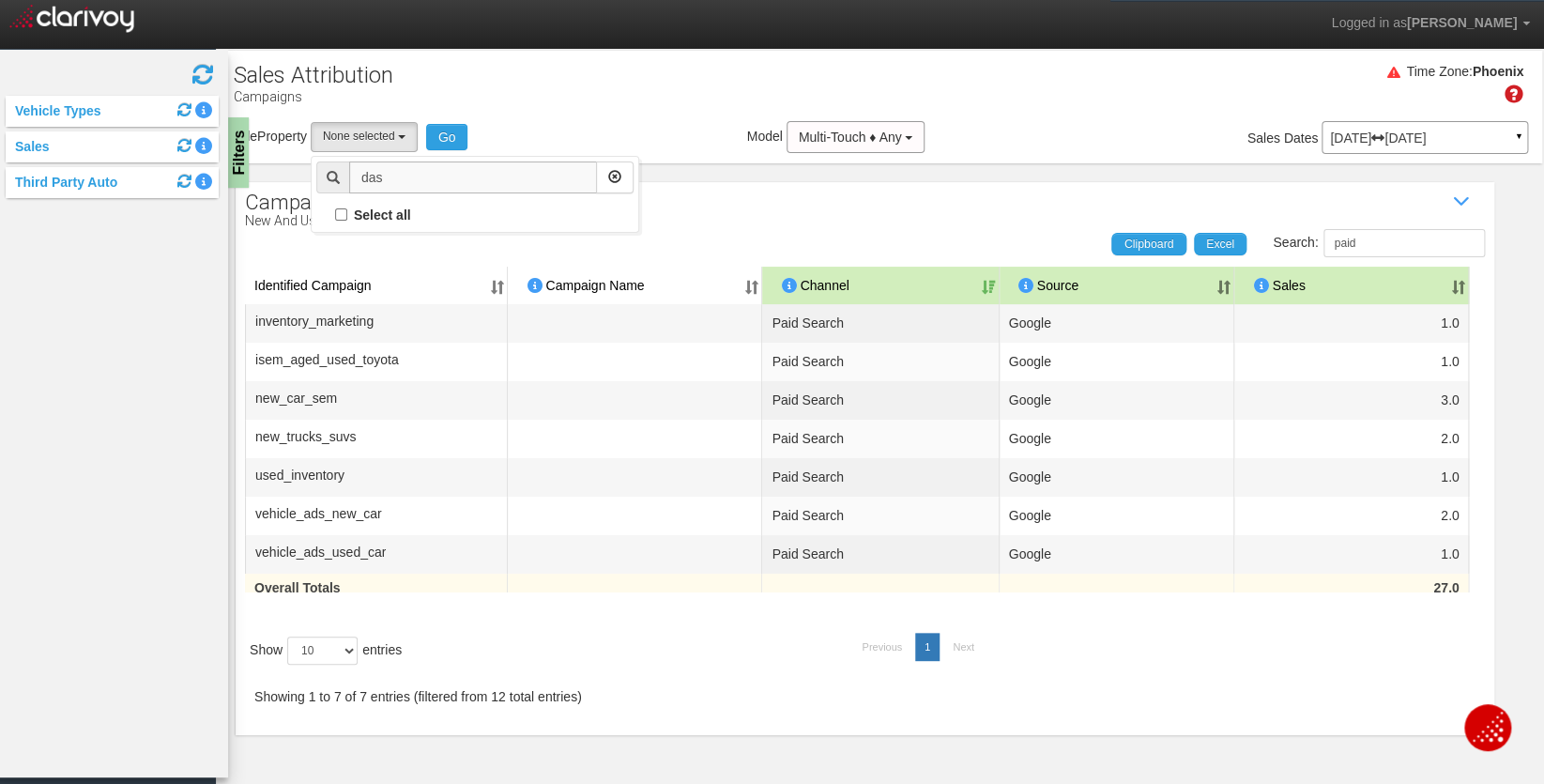
scroll to position [0, 0]
type input "d"
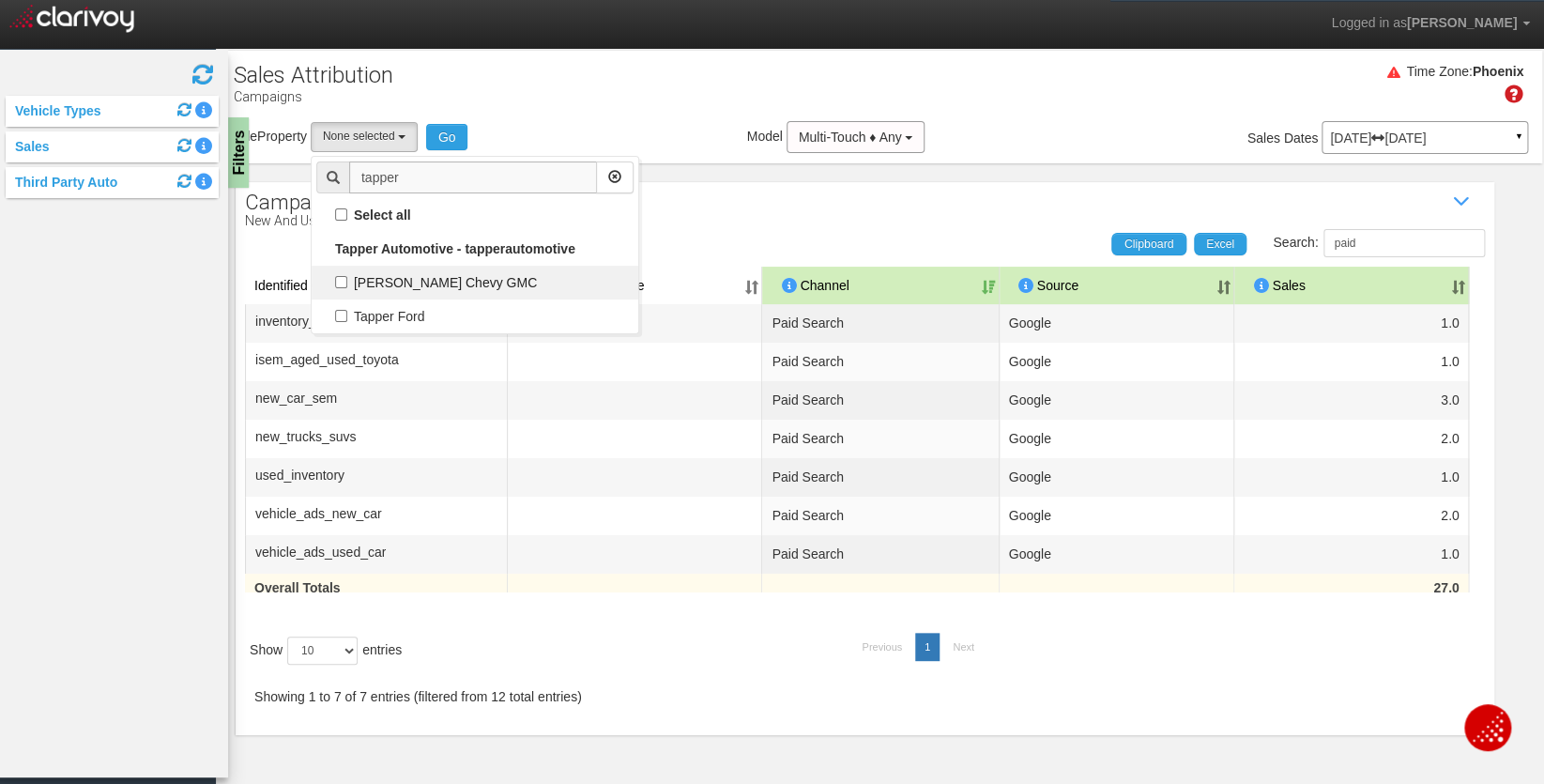
type input "tapper"
click at [339, 282] on label "[PERSON_NAME] Chevy GMC" at bounding box center [474, 282] width 317 height 24
click at [339, 282] on input "[PERSON_NAME] Chevy GMC" at bounding box center [340, 281] width 12 height 12
checkbox input "true"
select select "object:28808"
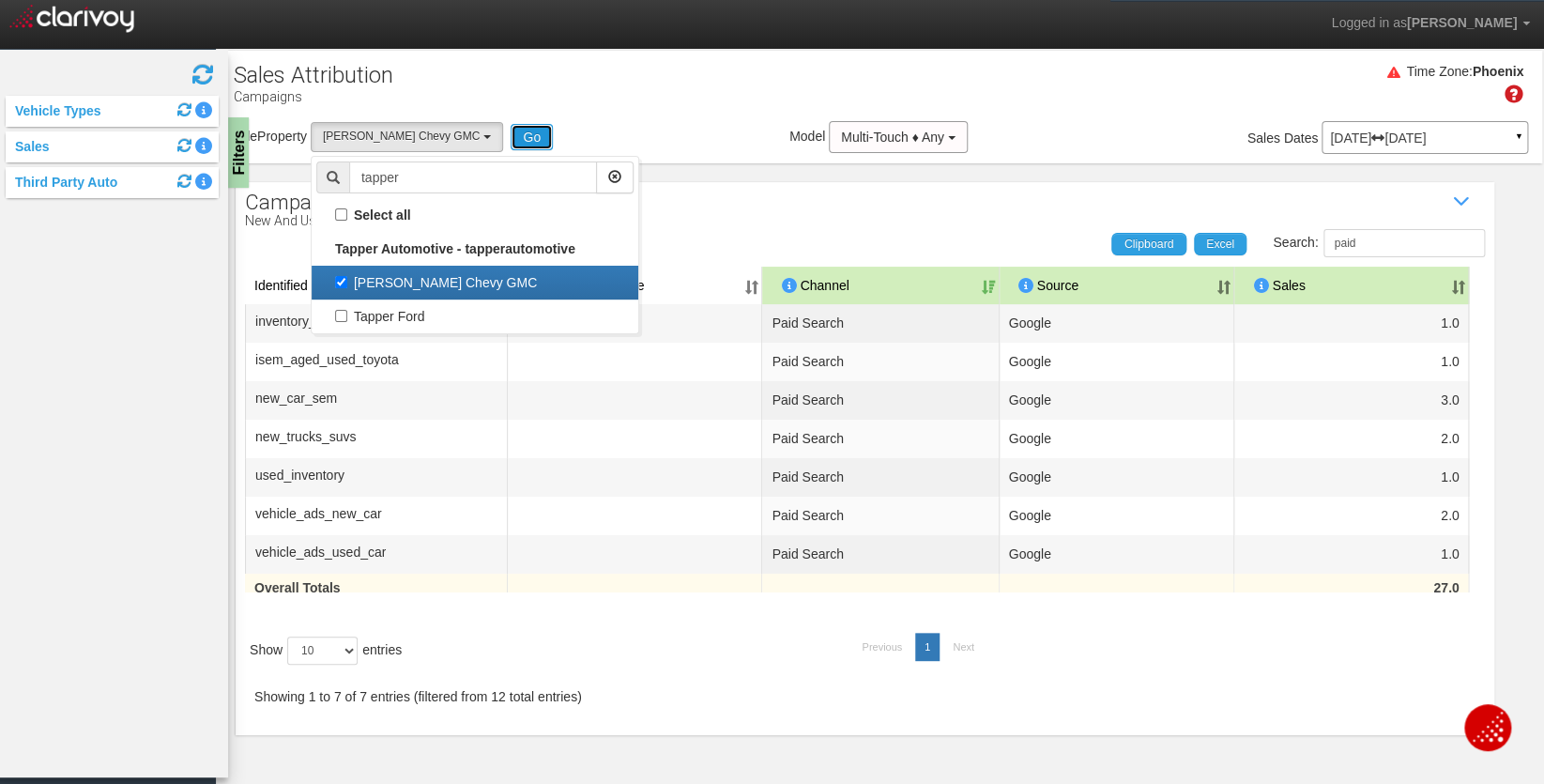
click at [511, 138] on button "Go" at bounding box center [531, 137] width 42 height 26
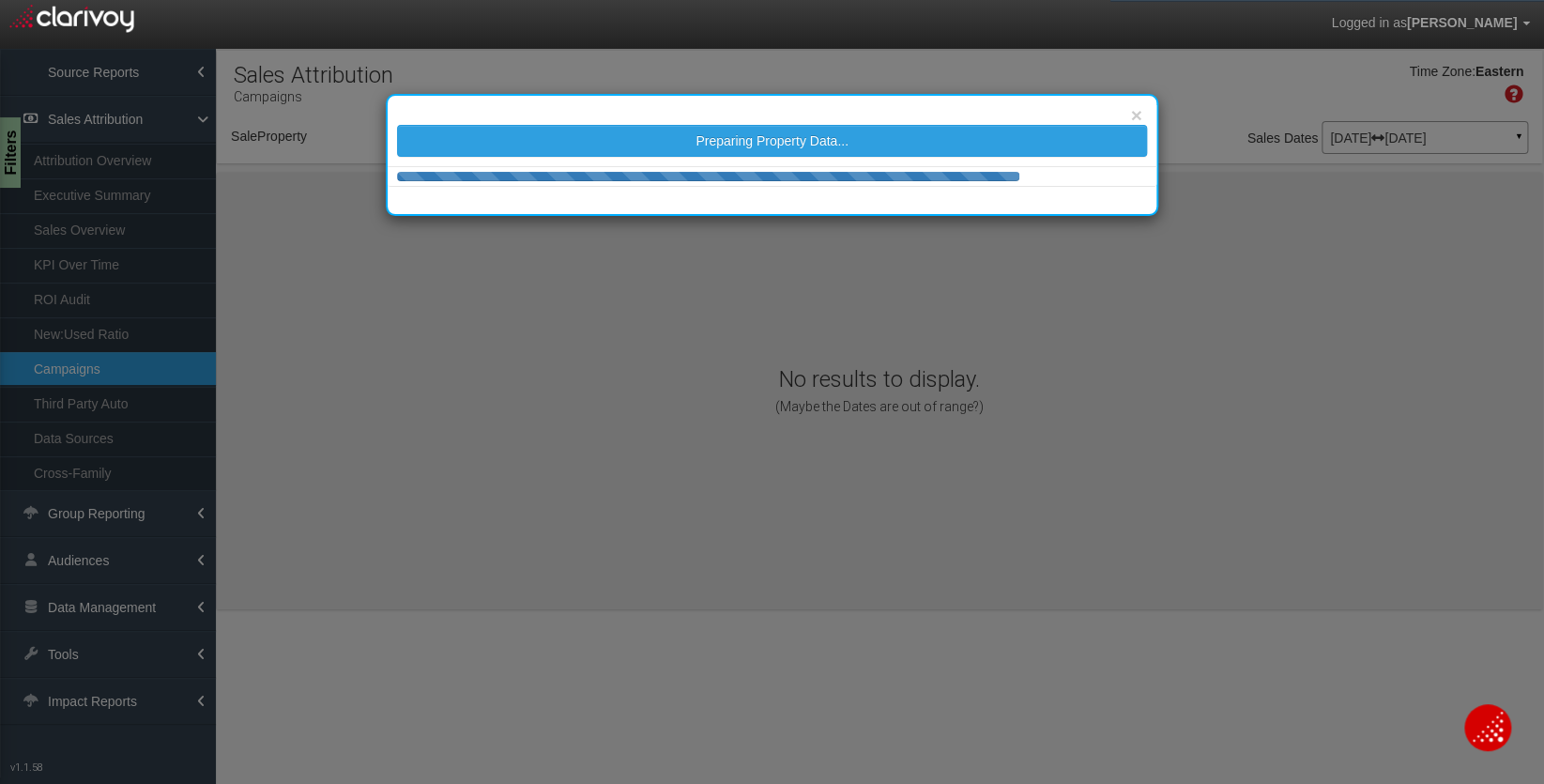
select select "object:31419"
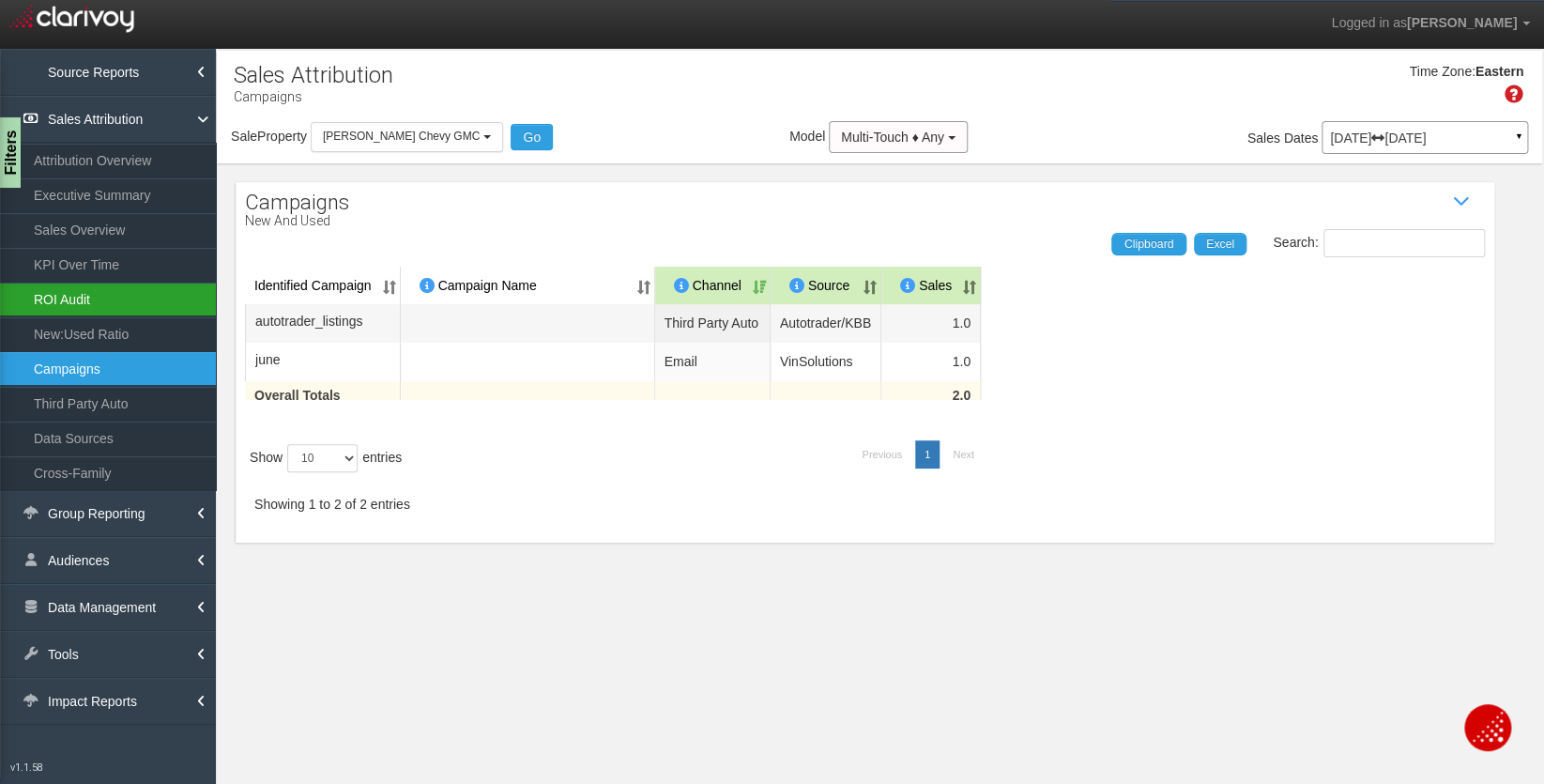
click at [88, 294] on link "ROI Audit" at bounding box center [108, 299] width 216 height 34
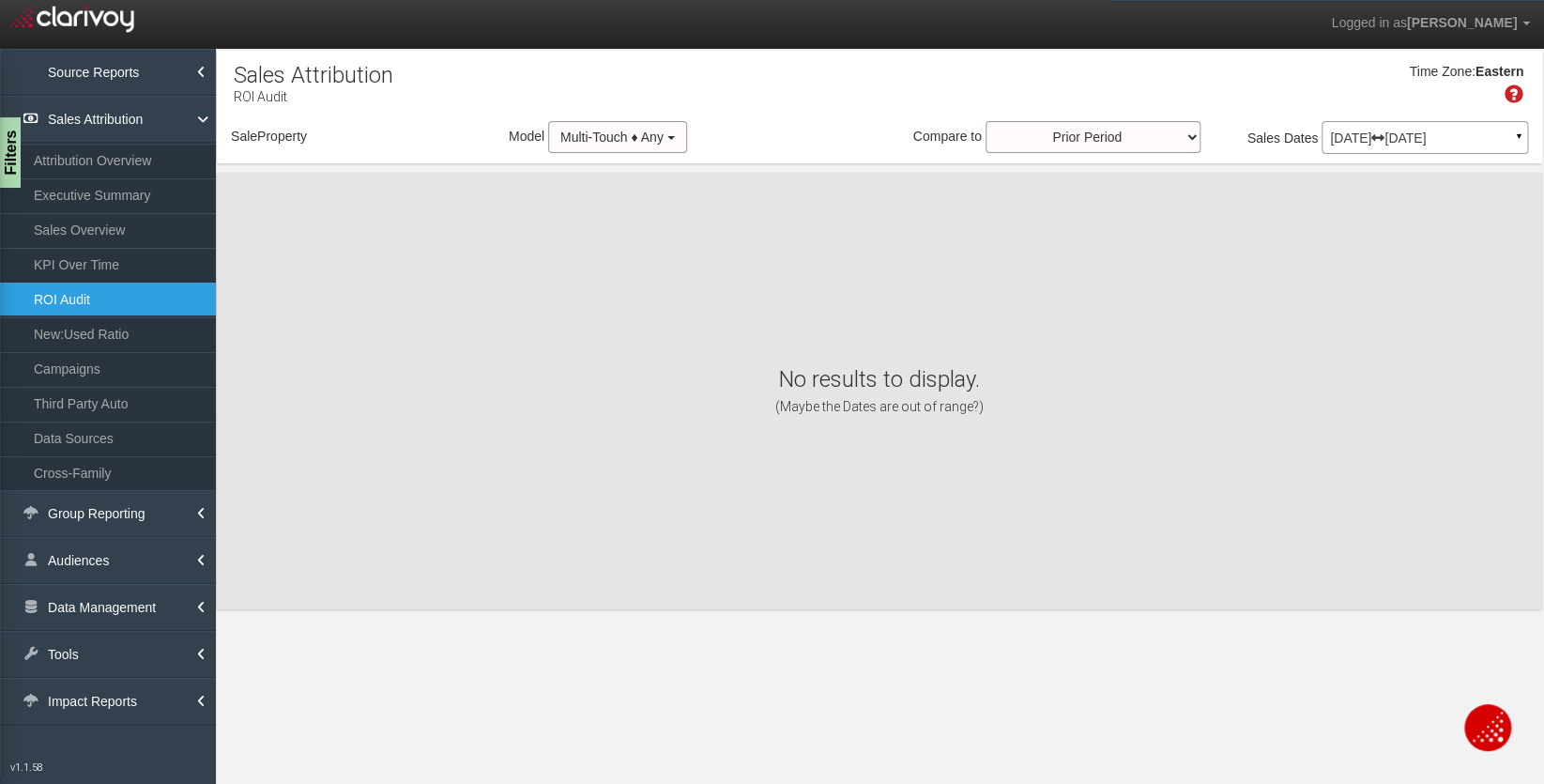
select select "object:34014"
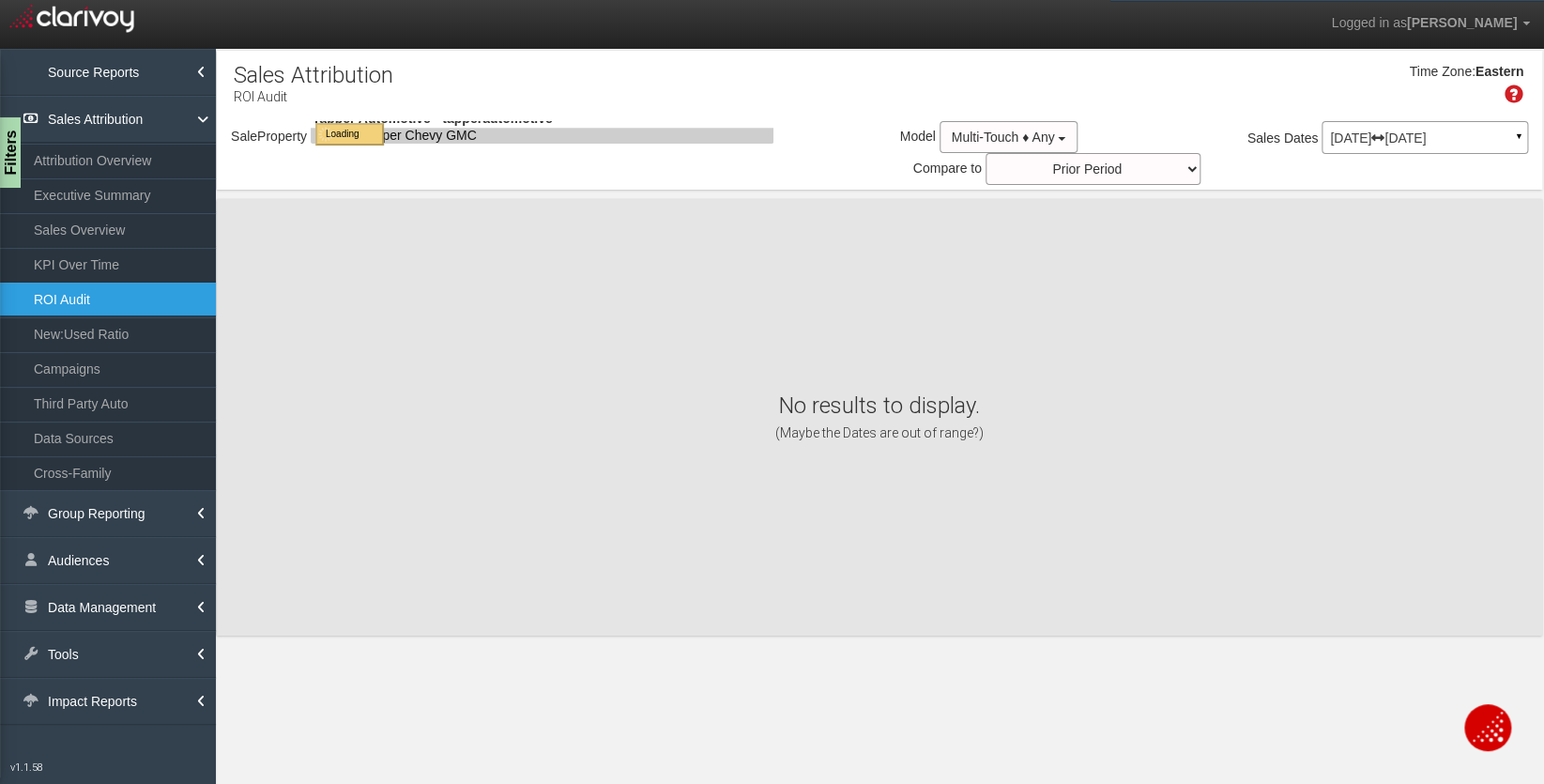
select select "object:34014"
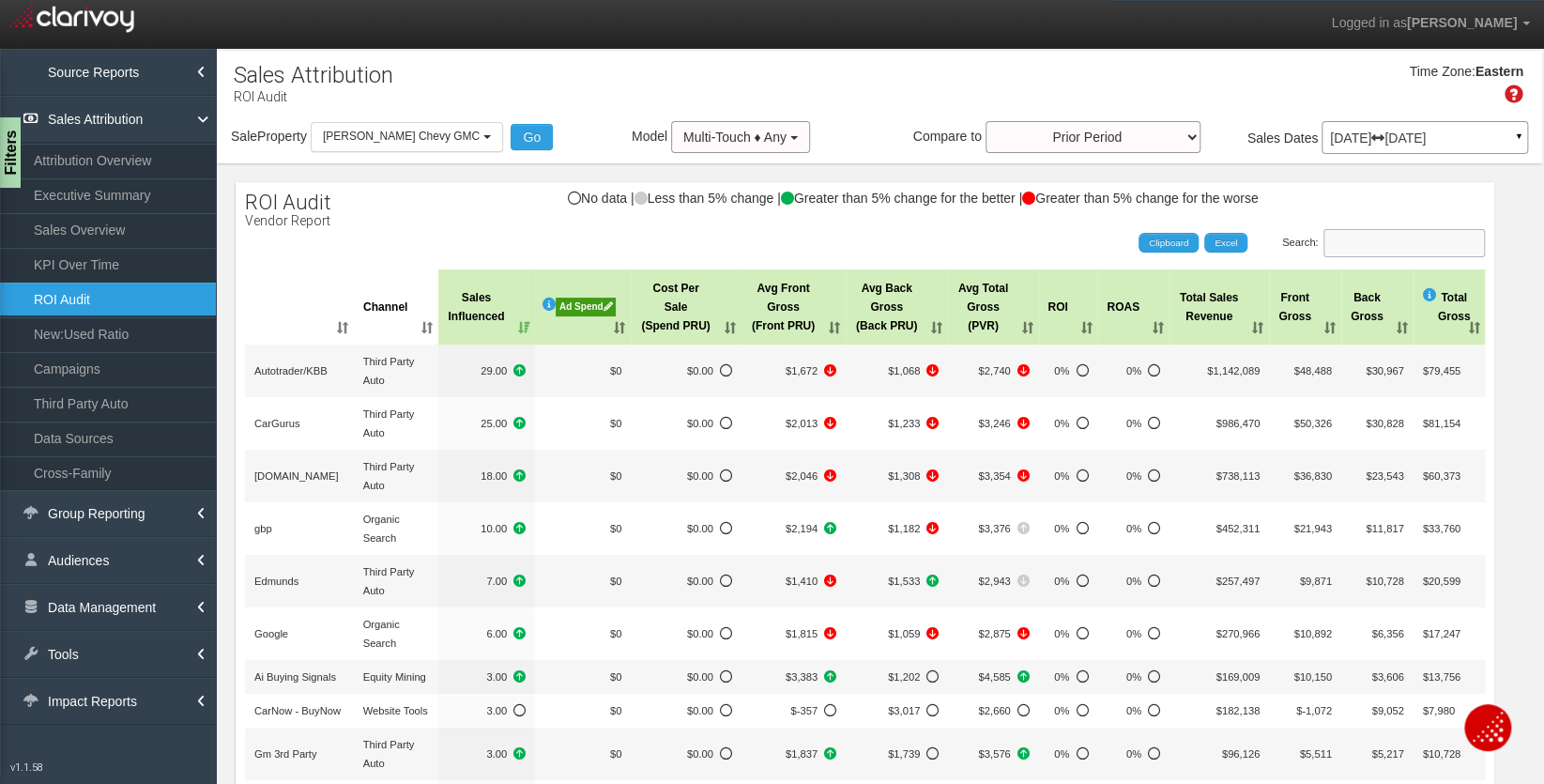
click at [1429, 234] on input "Search:" at bounding box center [1405, 243] width 162 height 28
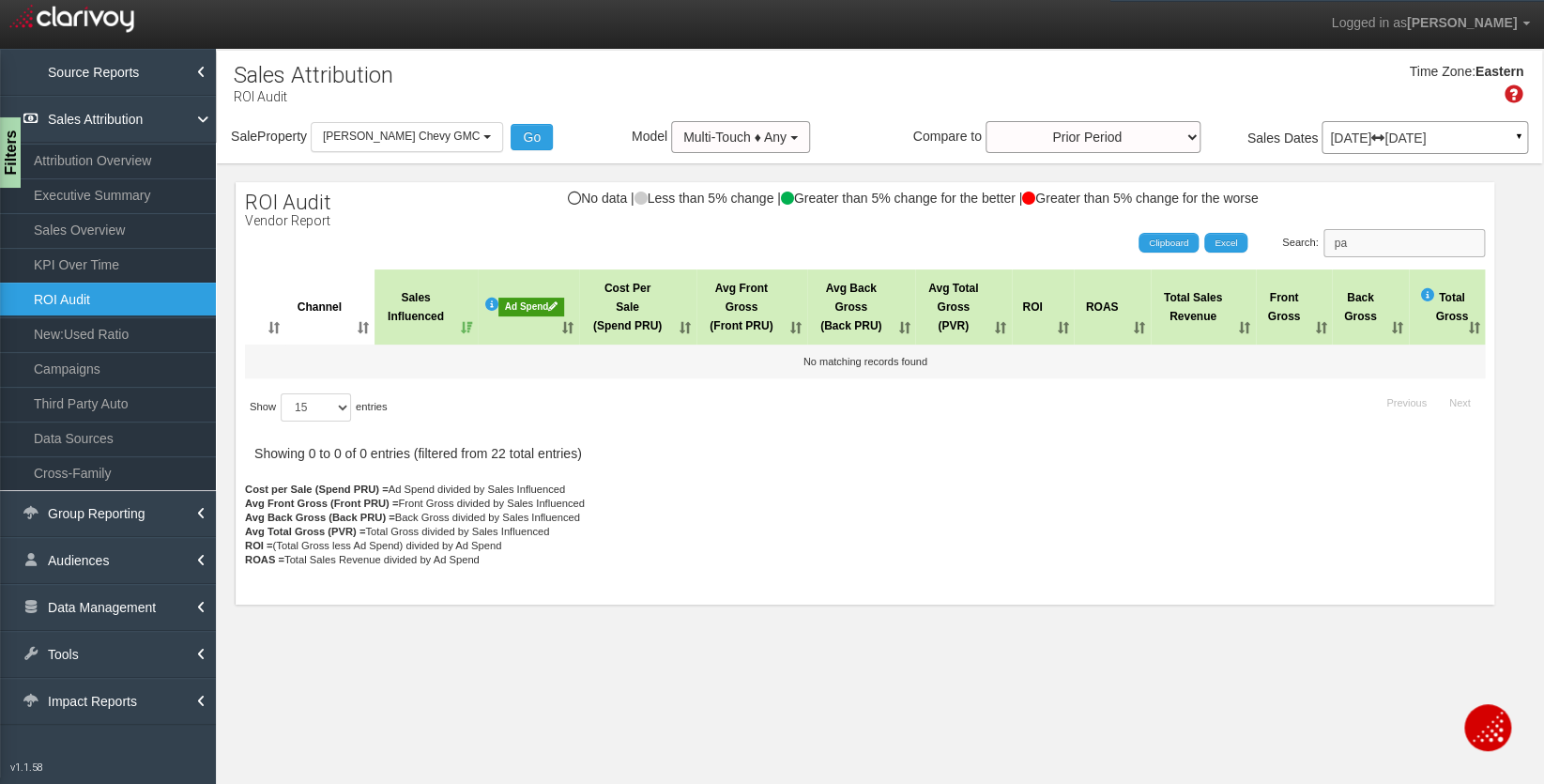
type input "p"
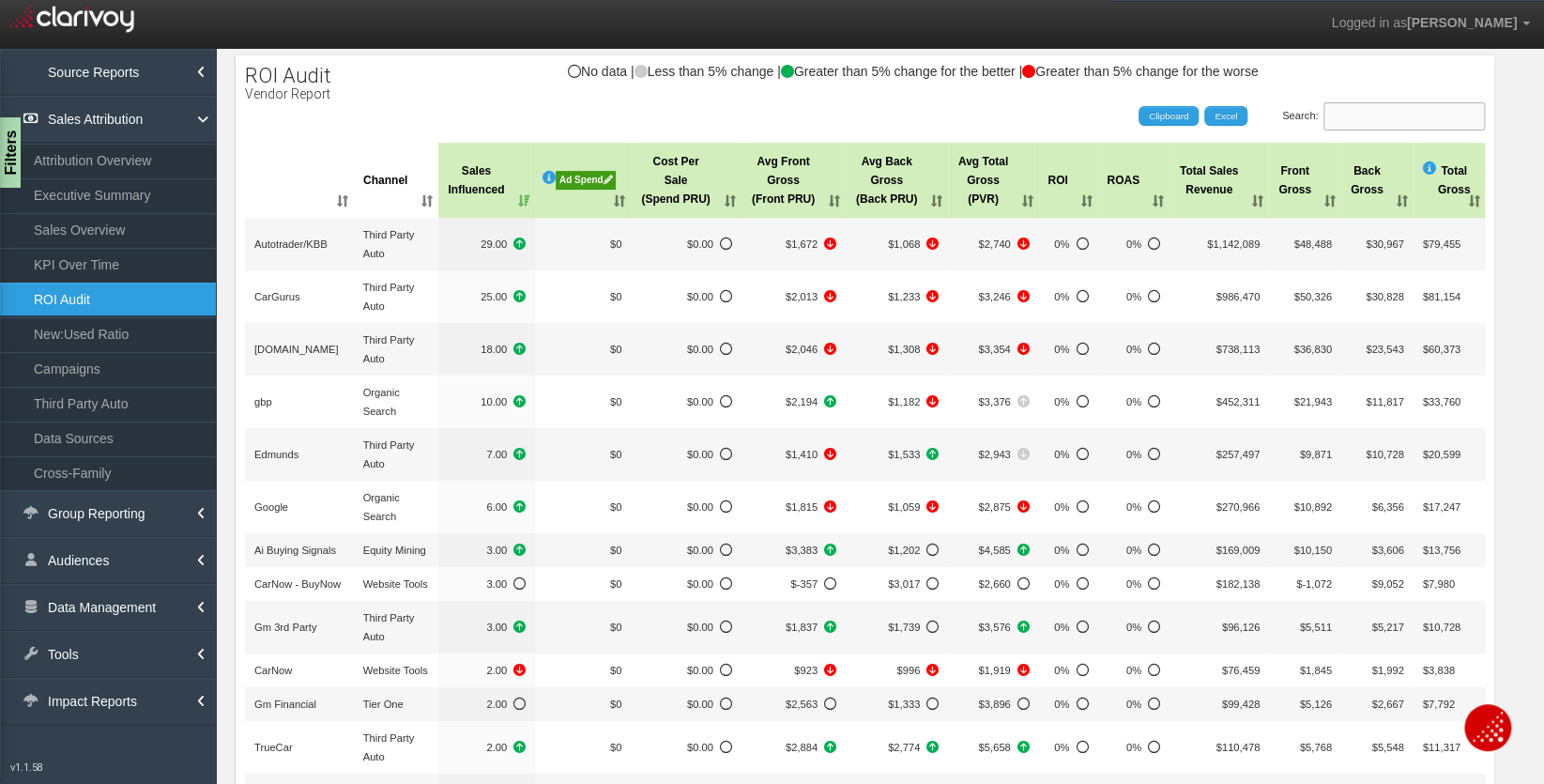
scroll to position [141, 0]
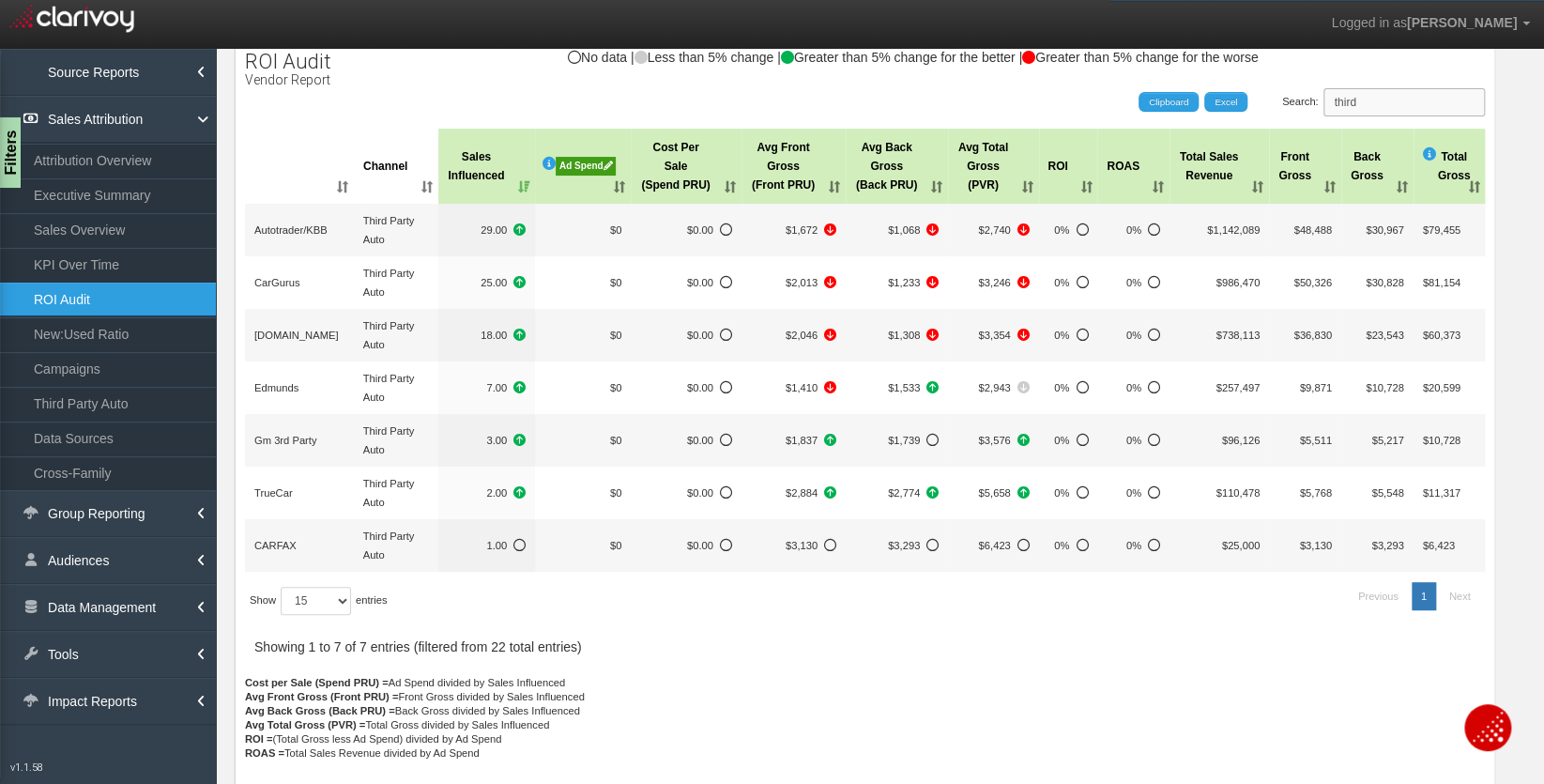
type input "third"
click at [560, 152] on th "Ad Spend" at bounding box center [583, 166] width 96 height 75
click at [570, 162] on div "Ad Spend" at bounding box center [586, 166] width 60 height 19
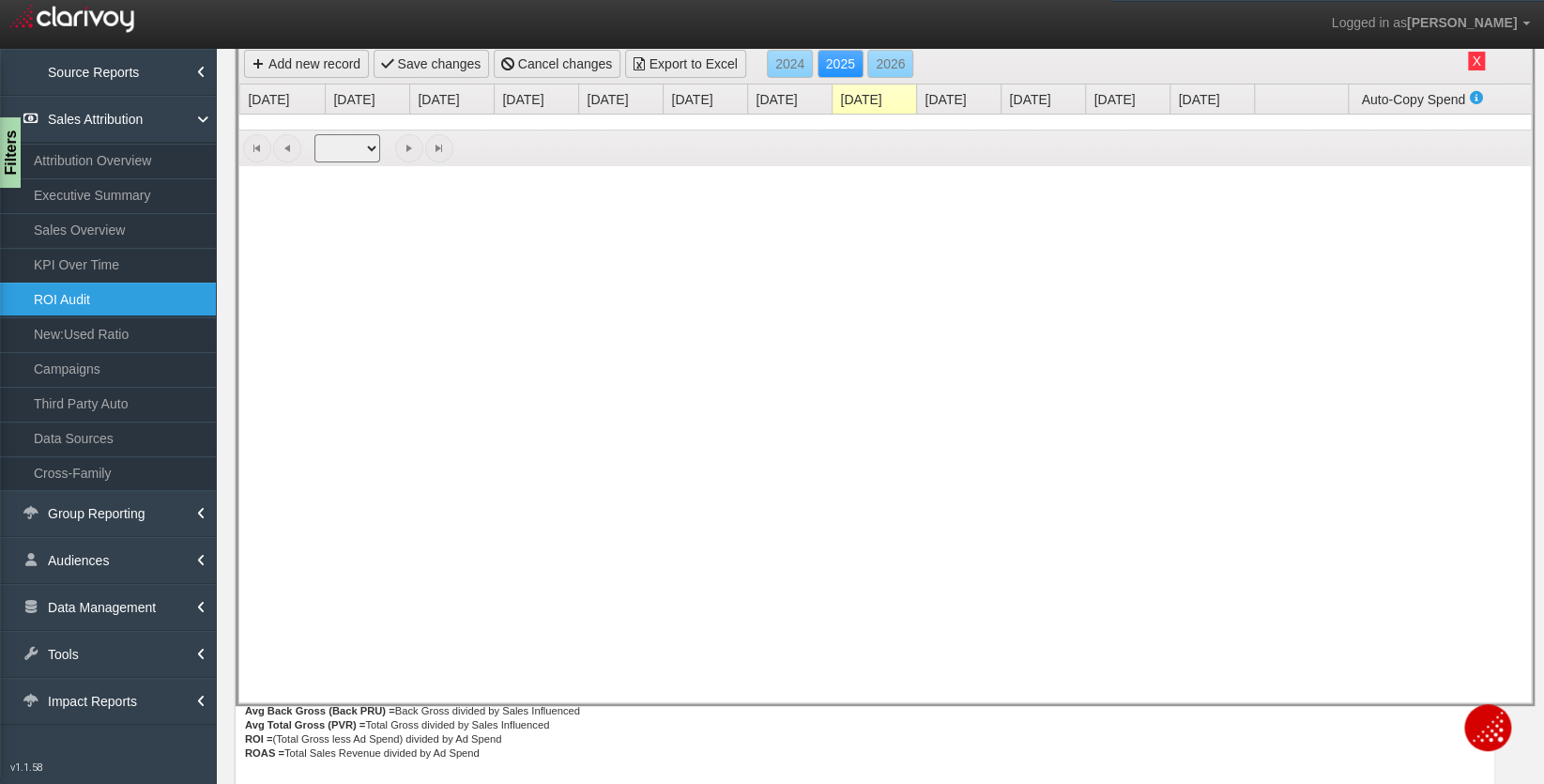
scroll to position [0, 0]
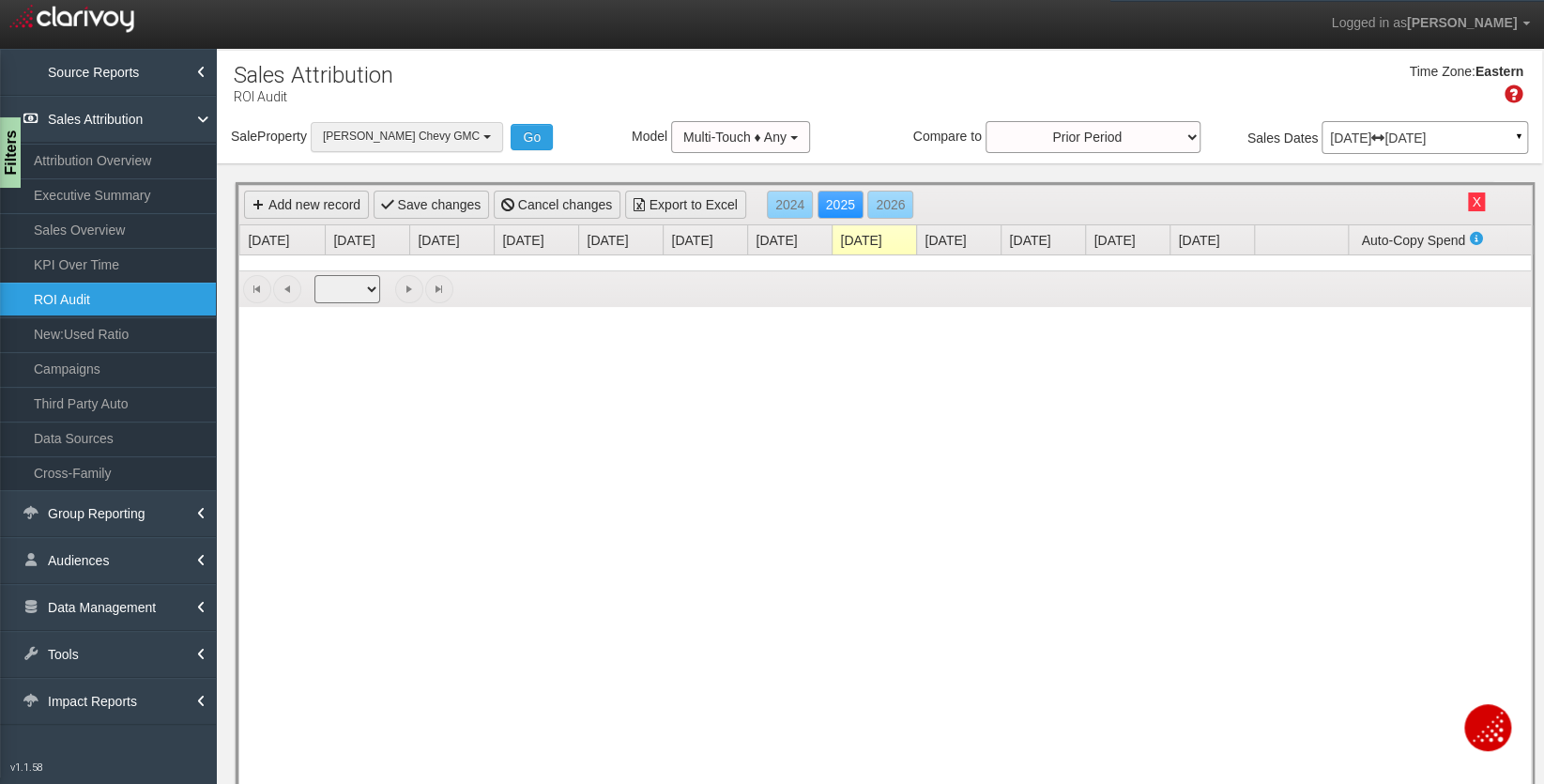
click at [440, 141] on span "[PERSON_NAME] Chevy GMC" at bounding box center [401, 136] width 157 height 13
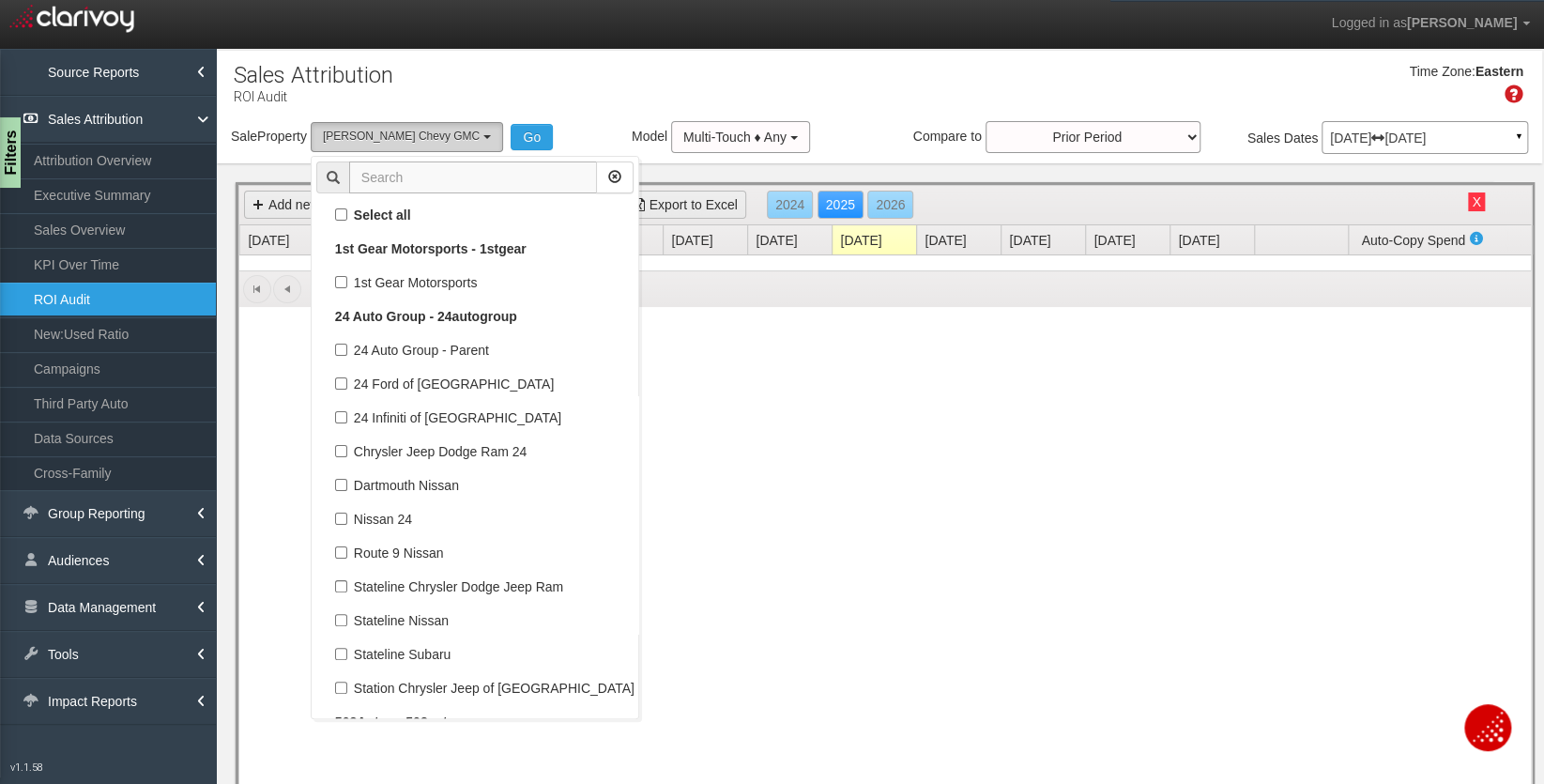
scroll to position [108271, 0]
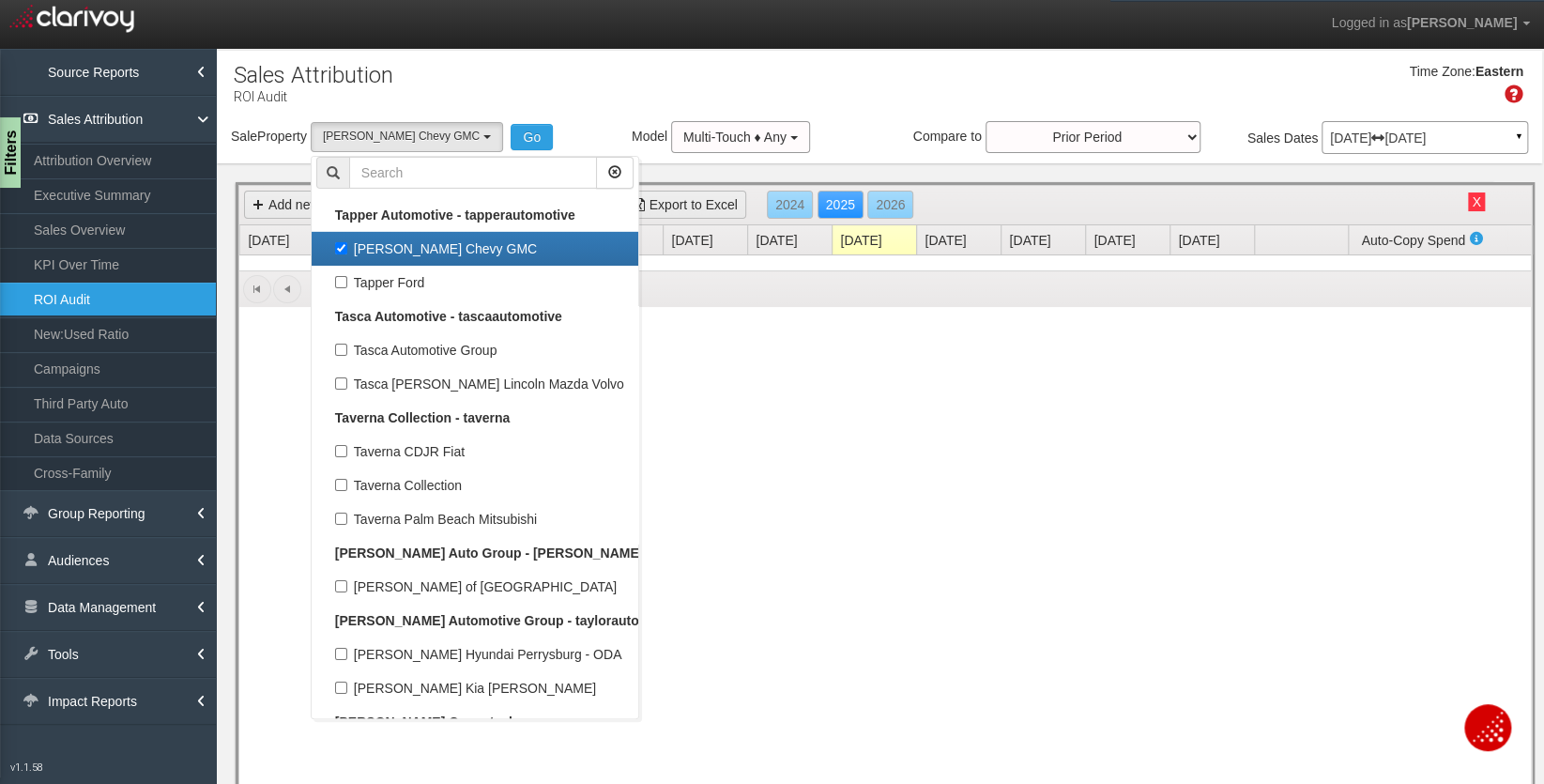
click at [389, 237] on label "[PERSON_NAME] Chevy GMC" at bounding box center [474, 249] width 317 height 24
click at [347, 243] on input "[PERSON_NAME] Chevy GMC" at bounding box center [340, 248] width 12 height 12
checkbox input "false"
select select
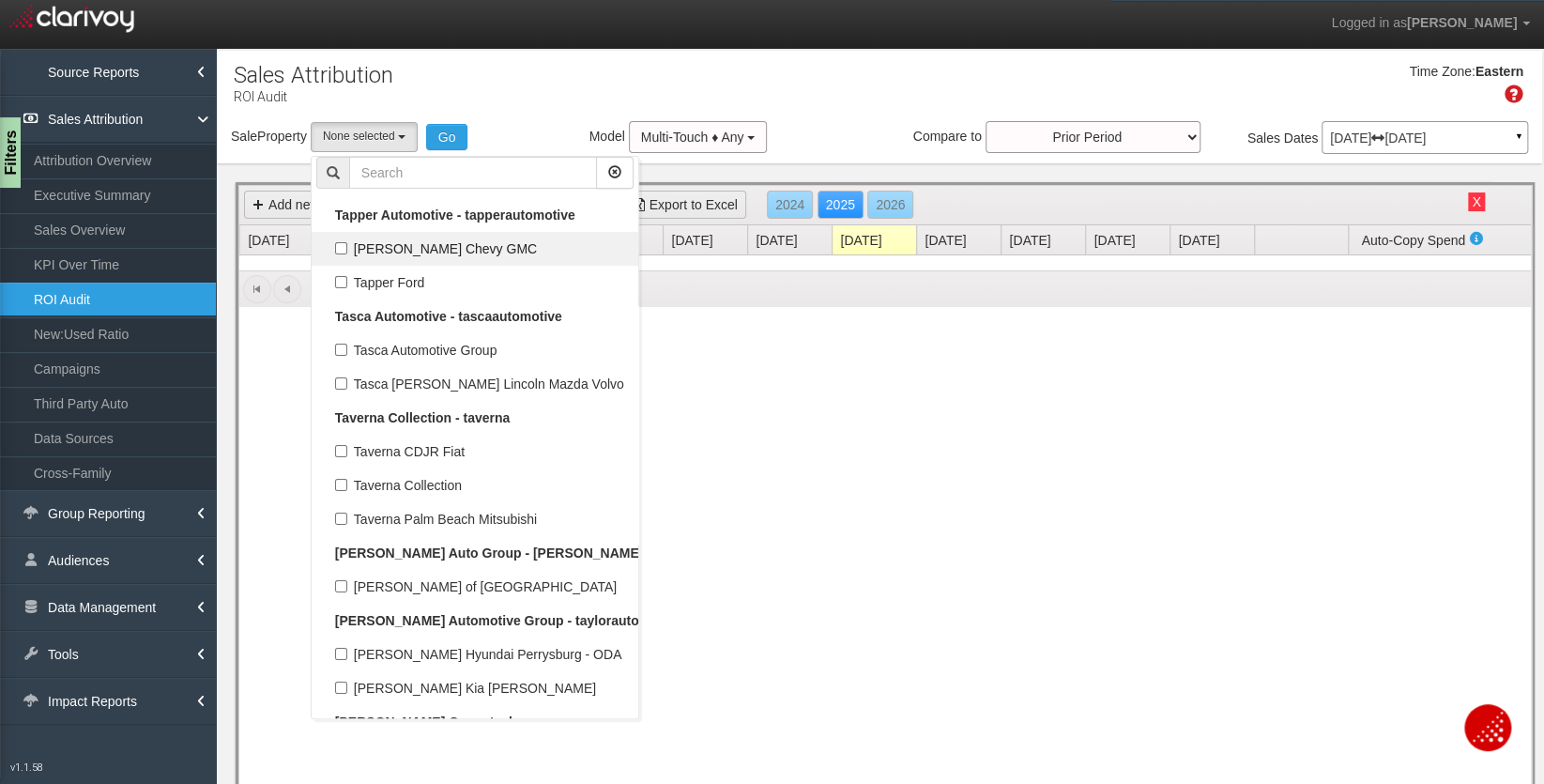
scroll to position [52576, 0]
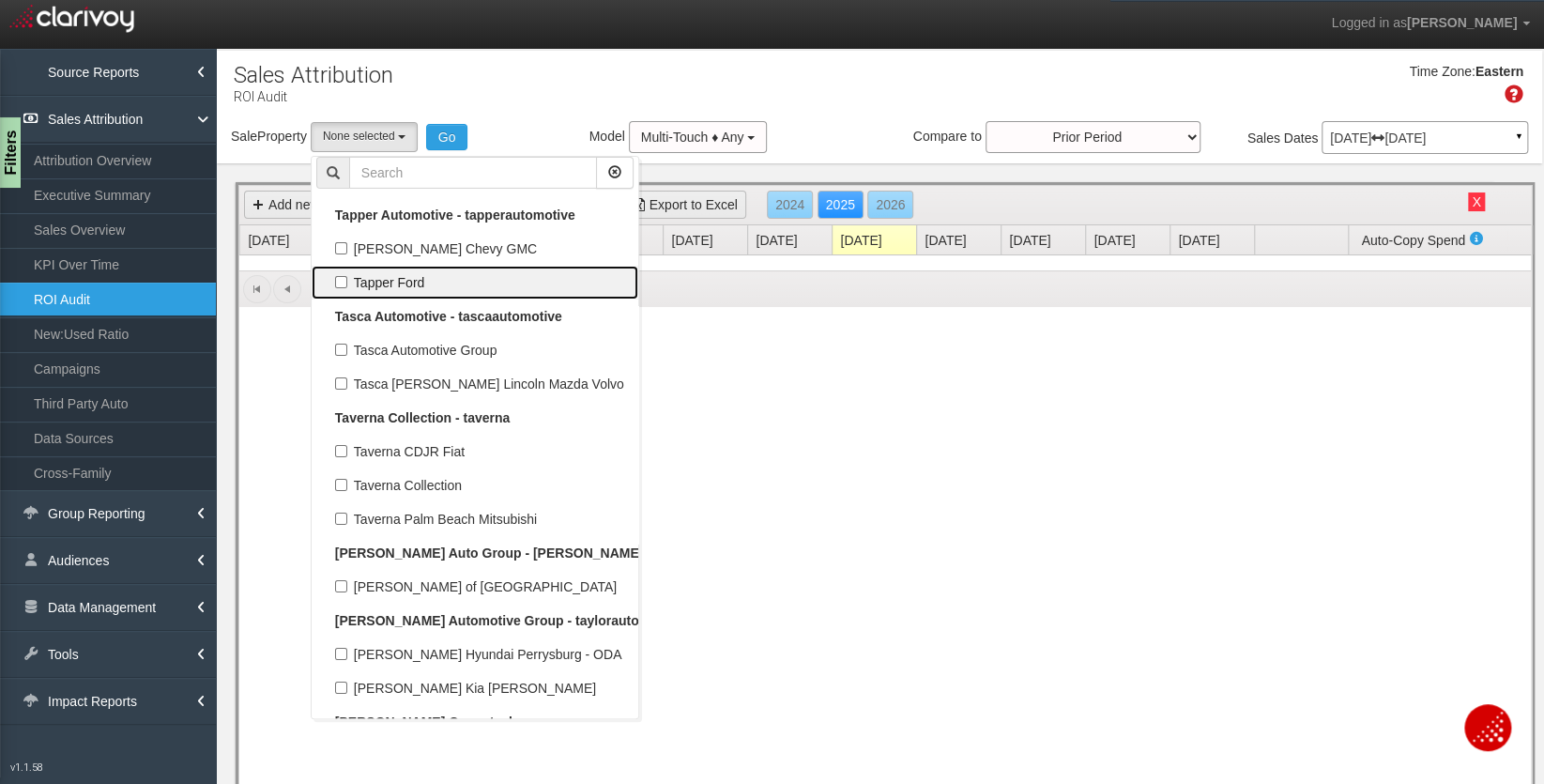
click at [374, 265] on link "Tapper Ford" at bounding box center [474, 282] width 326 height 34
click at [344, 270] on label "Tapper Ford" at bounding box center [474, 282] width 317 height 24
click at [344, 275] on input "Tapper Ford" at bounding box center [340, 281] width 12 height 12
checkbox input "true"
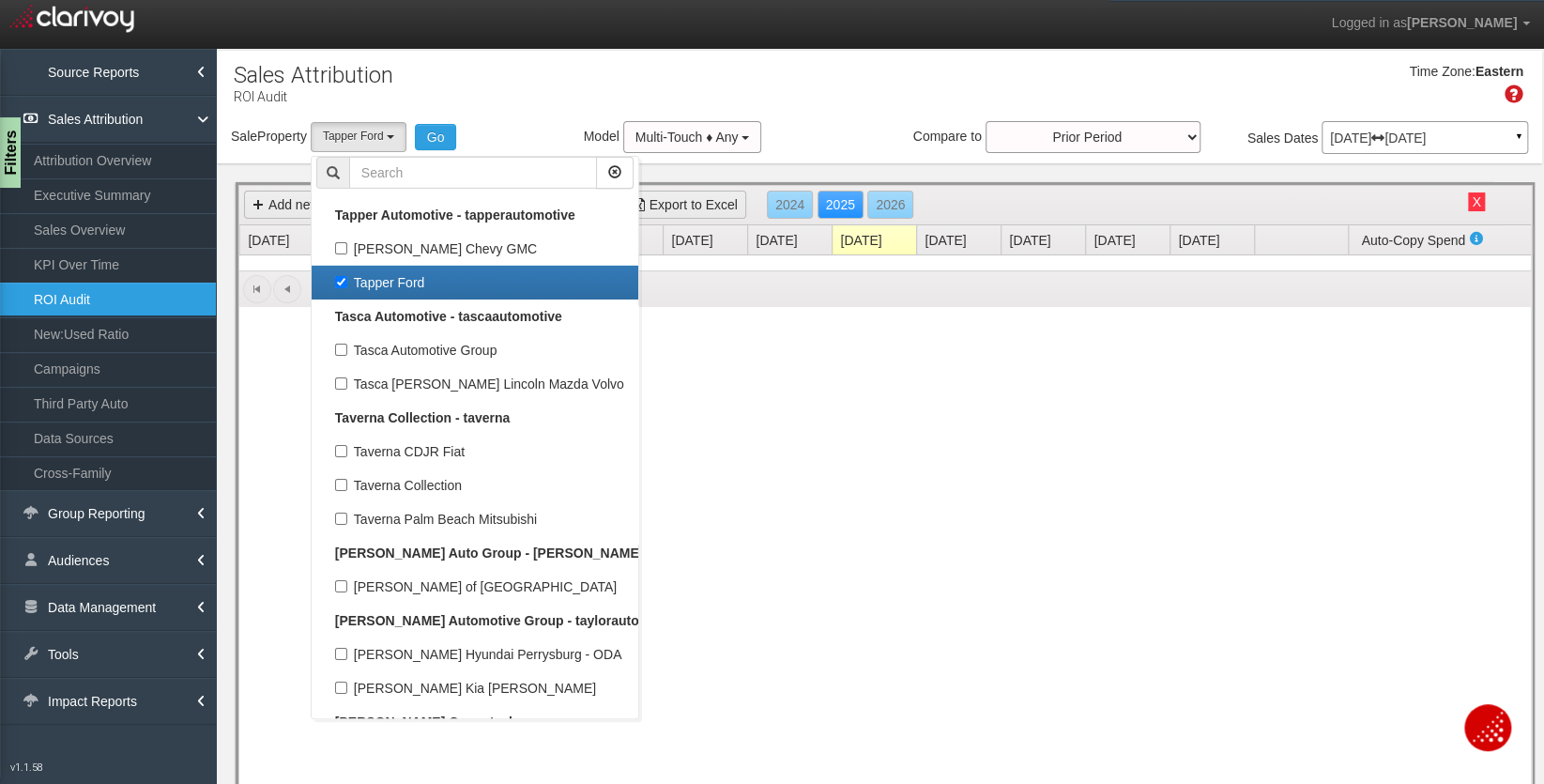
select select "object:34015"
click at [427, 131] on button "Go" at bounding box center [435, 137] width 42 height 26
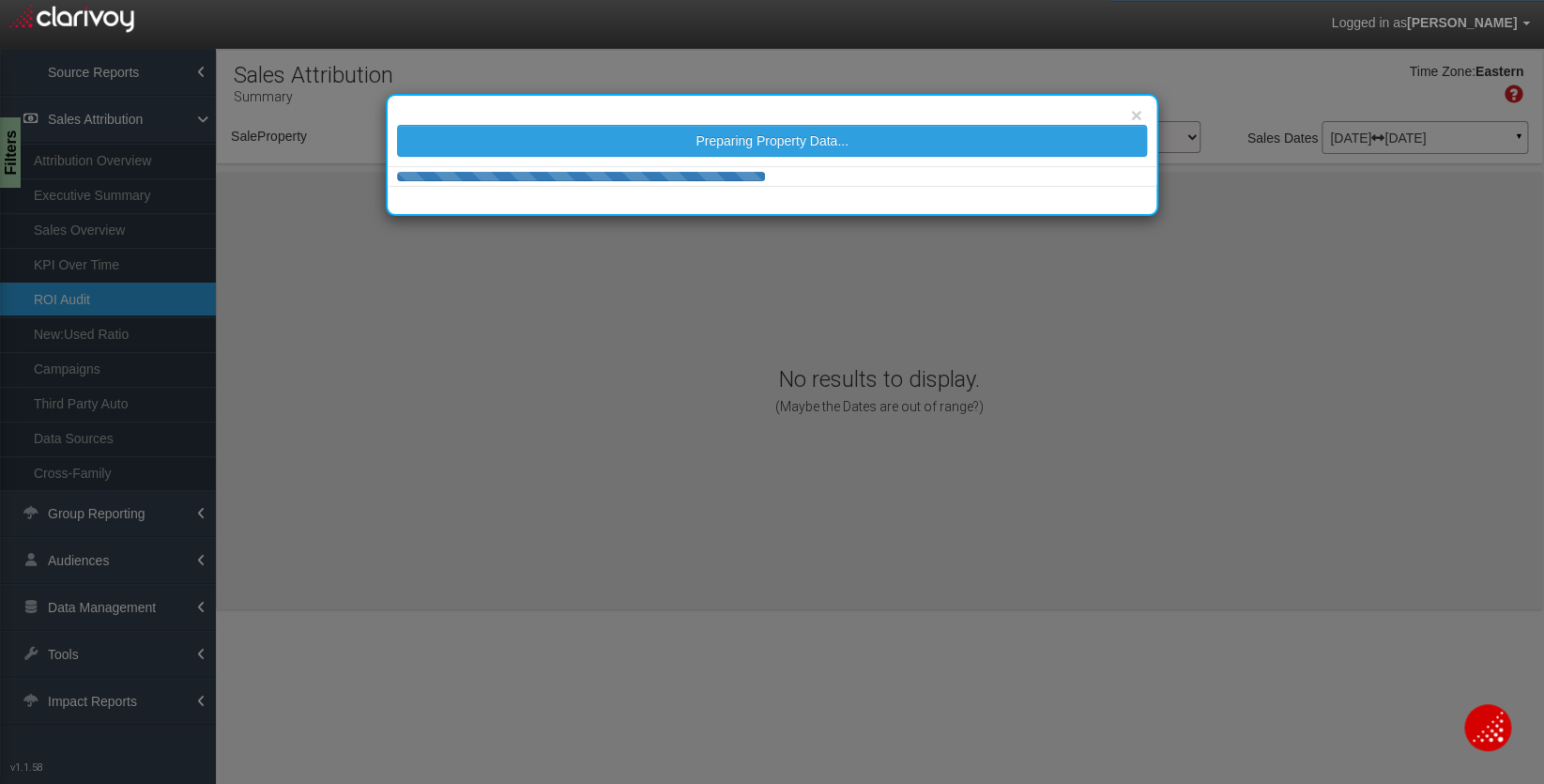
click at [433, 131] on body "Logged in as Nur Chernnet Edit Profile Change Password Signout ROI Audit Source…" at bounding box center [772, 416] width 1544 height 832
select select "object:36628"
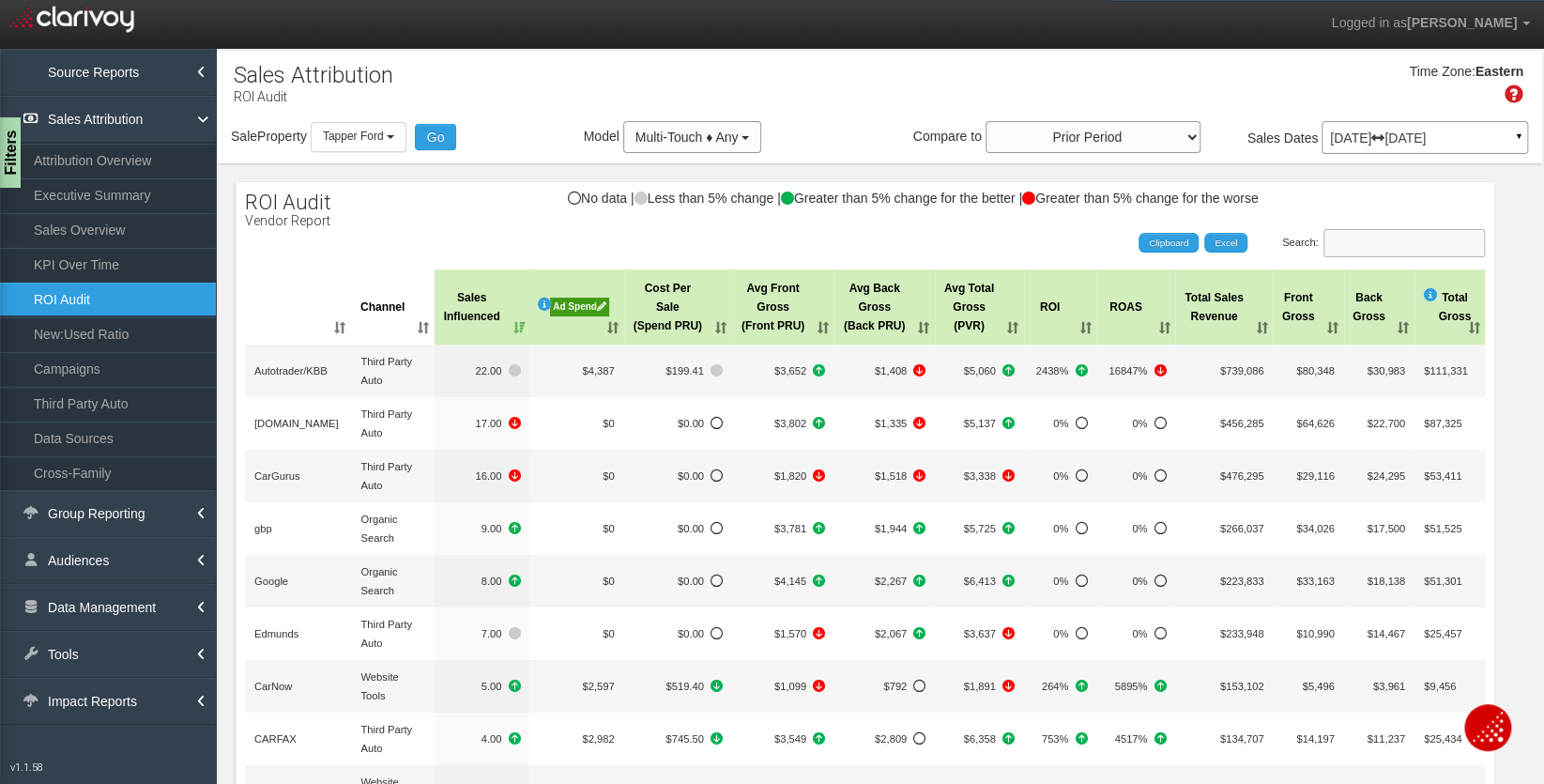
click at [1426, 251] on input "Search:" at bounding box center [1405, 243] width 162 height 28
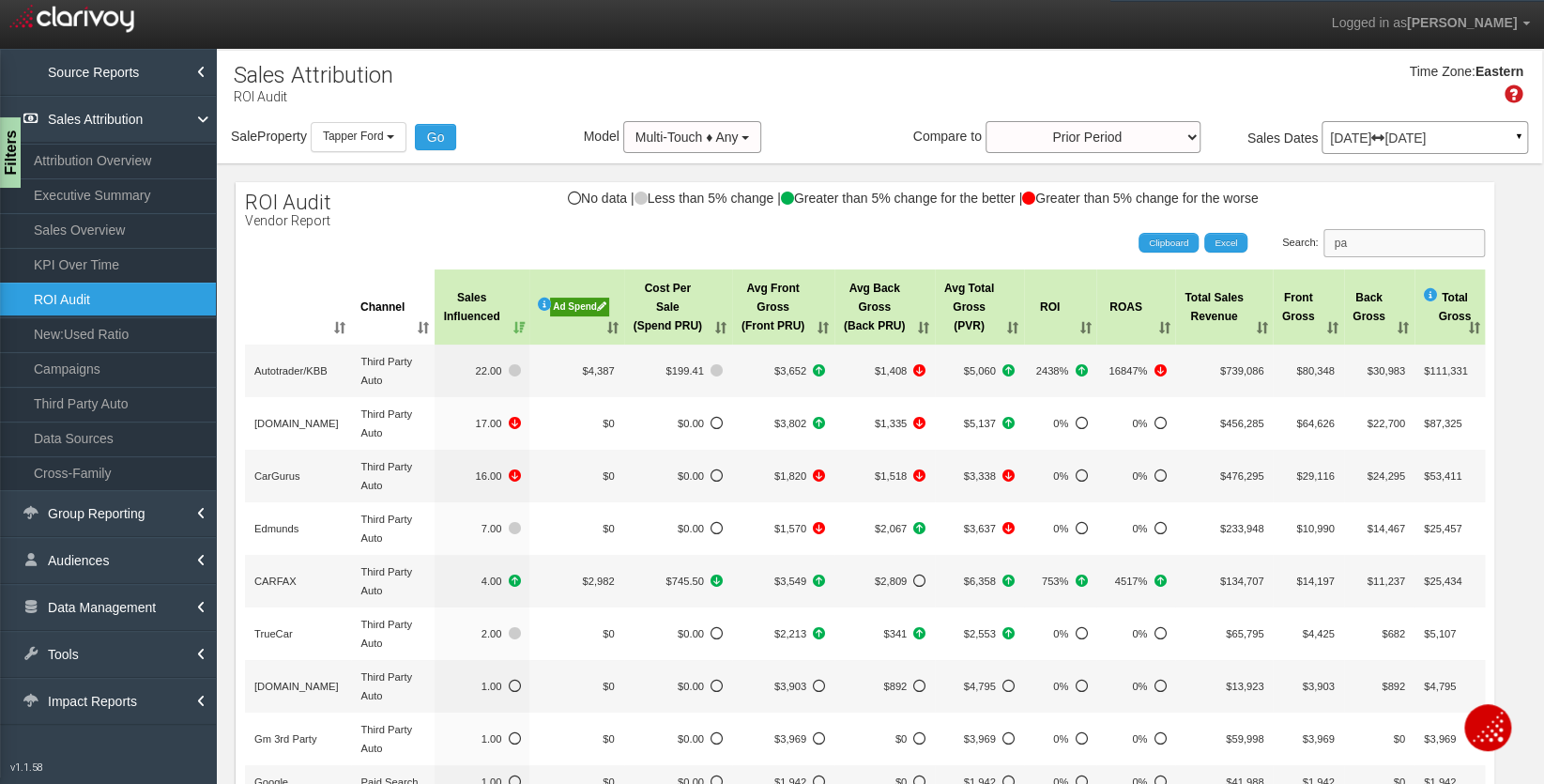
type input "p"
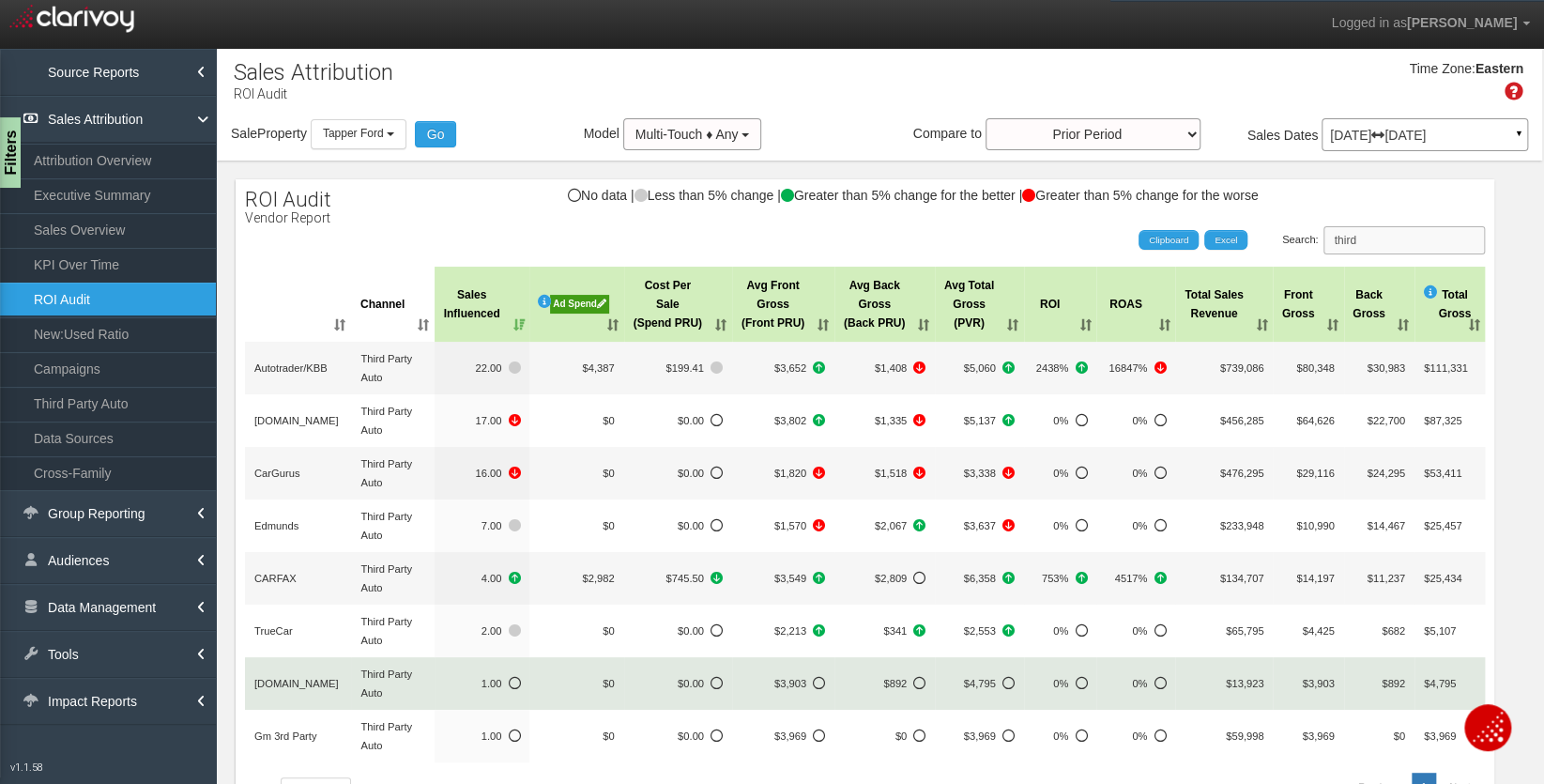
scroll to position [0, 0]
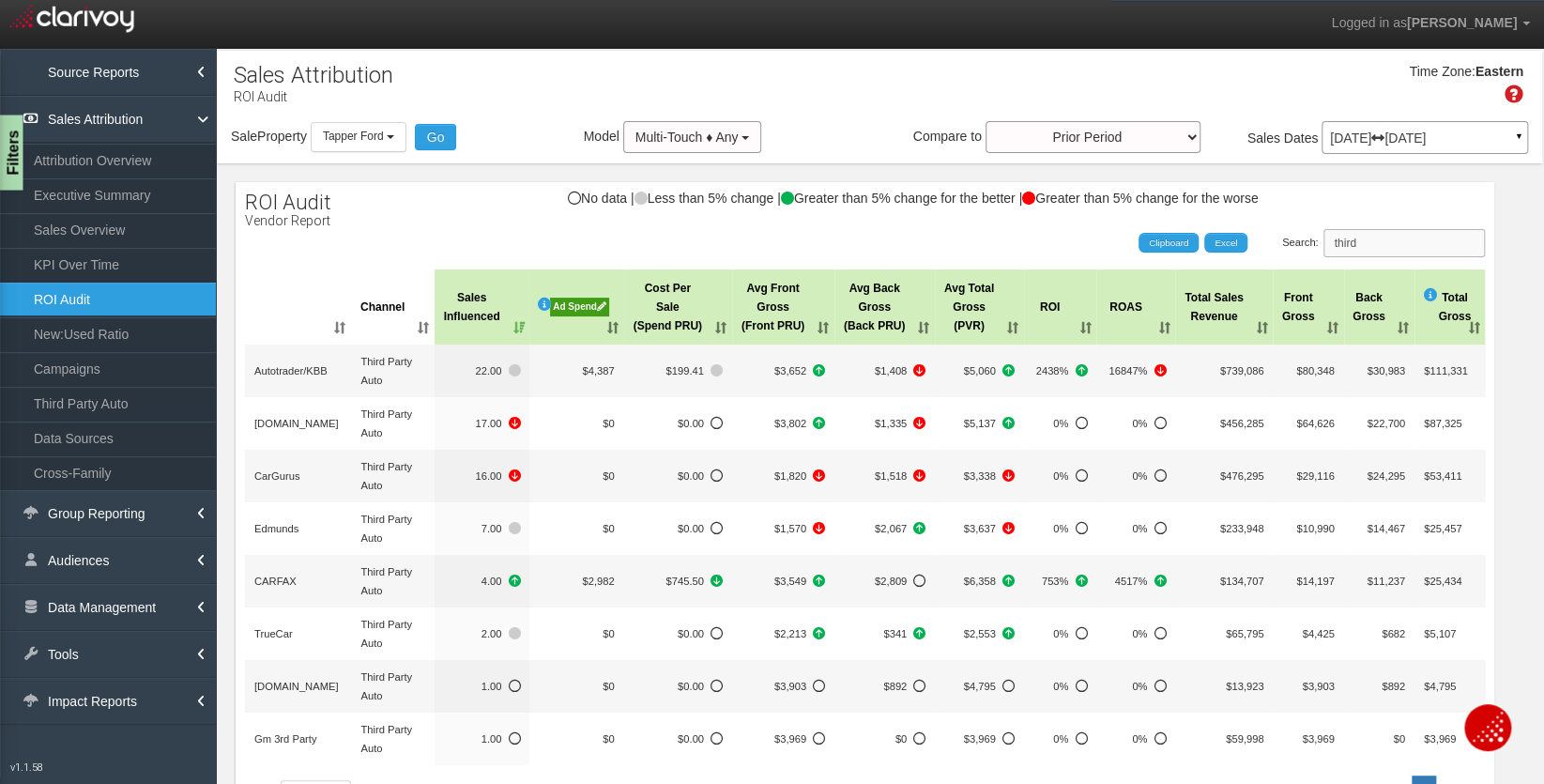
type input "third"
click at [583, 302] on div "Ad Spend" at bounding box center [579, 306] width 58 height 19
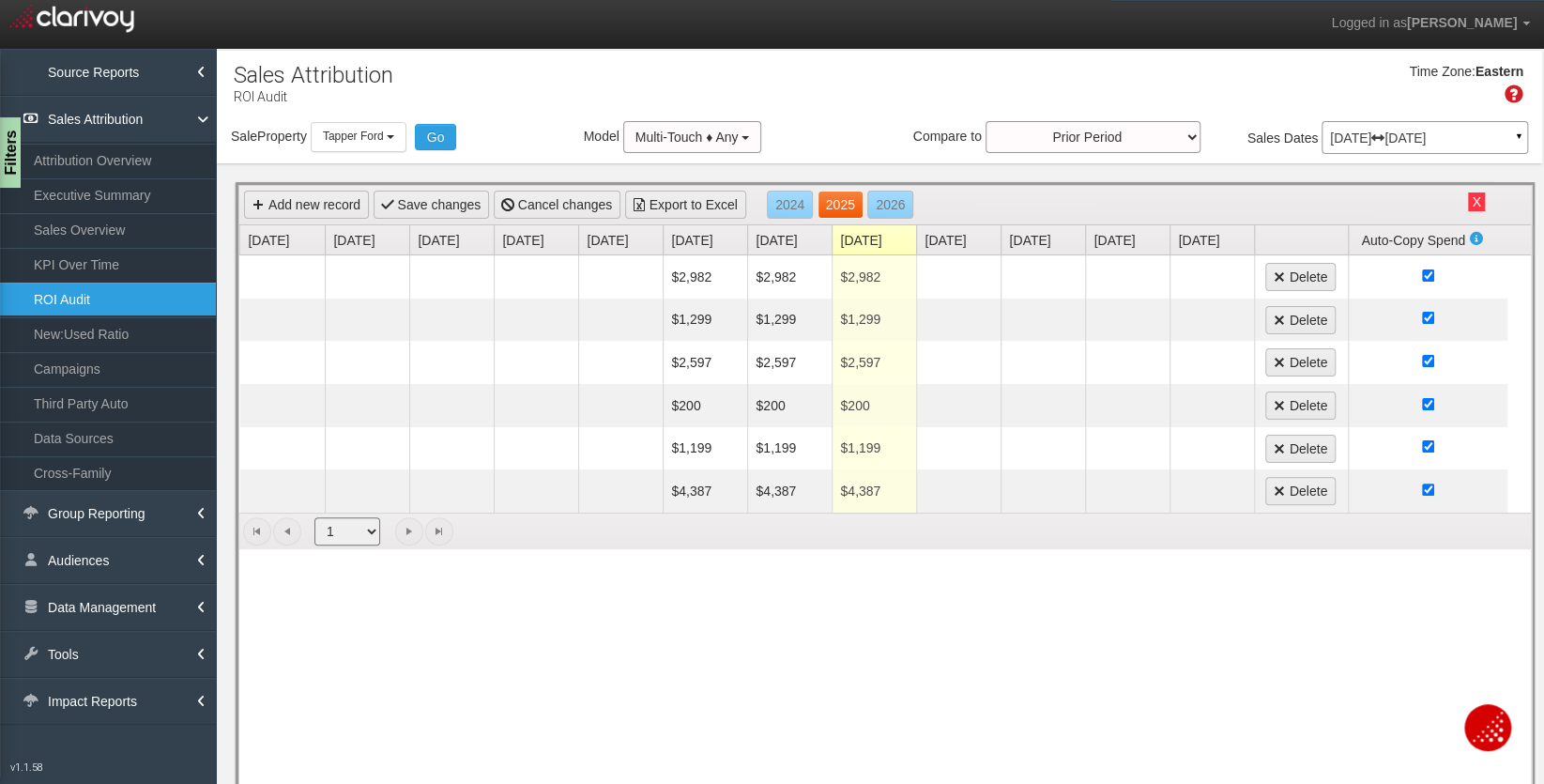
click at [834, 199] on link "2025" at bounding box center [840, 205] width 46 height 28
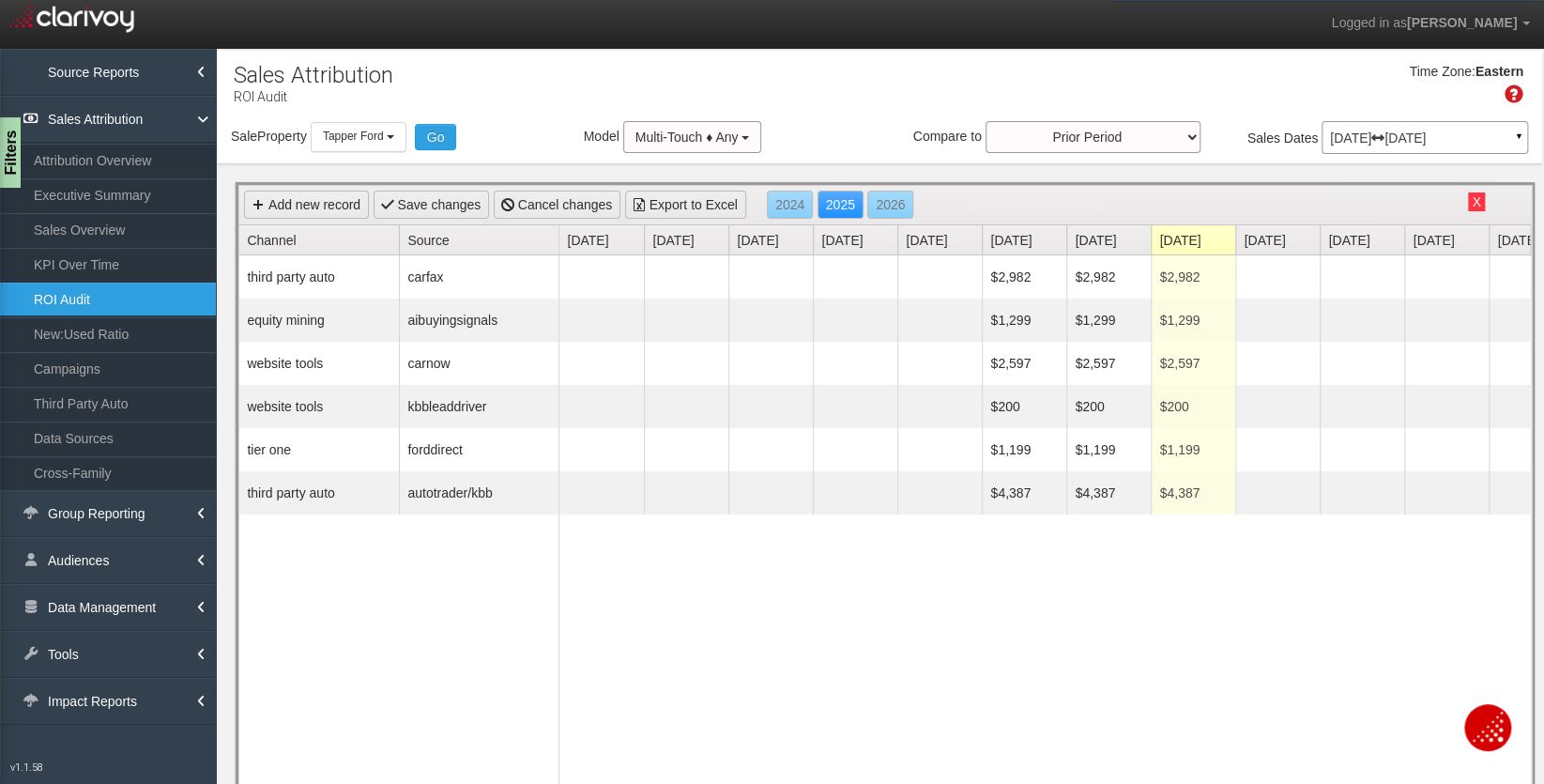
click at [1458, 201] on button "X" at bounding box center [1475, 202] width 16 height 19
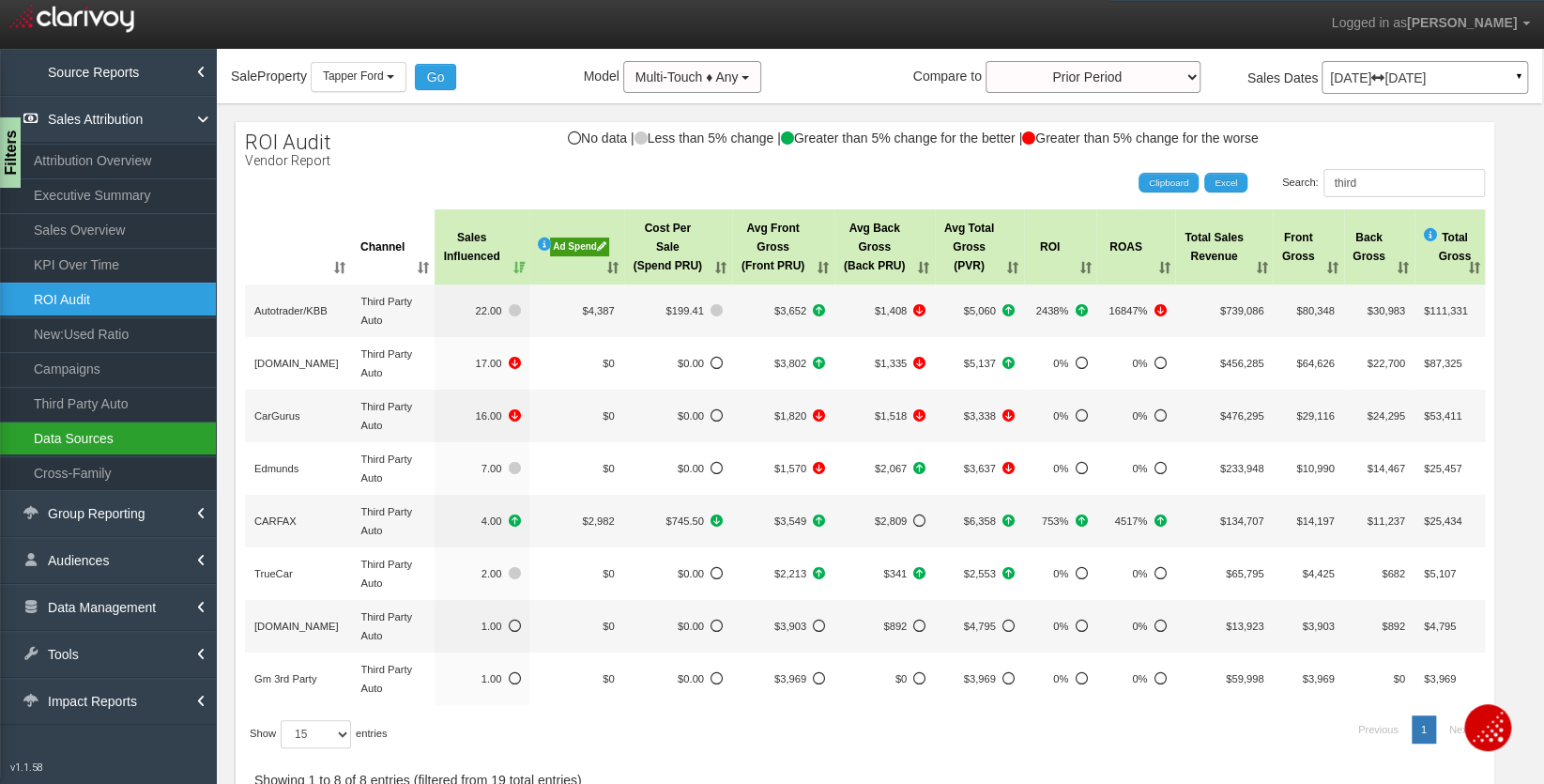
scroll to position [19, 0]
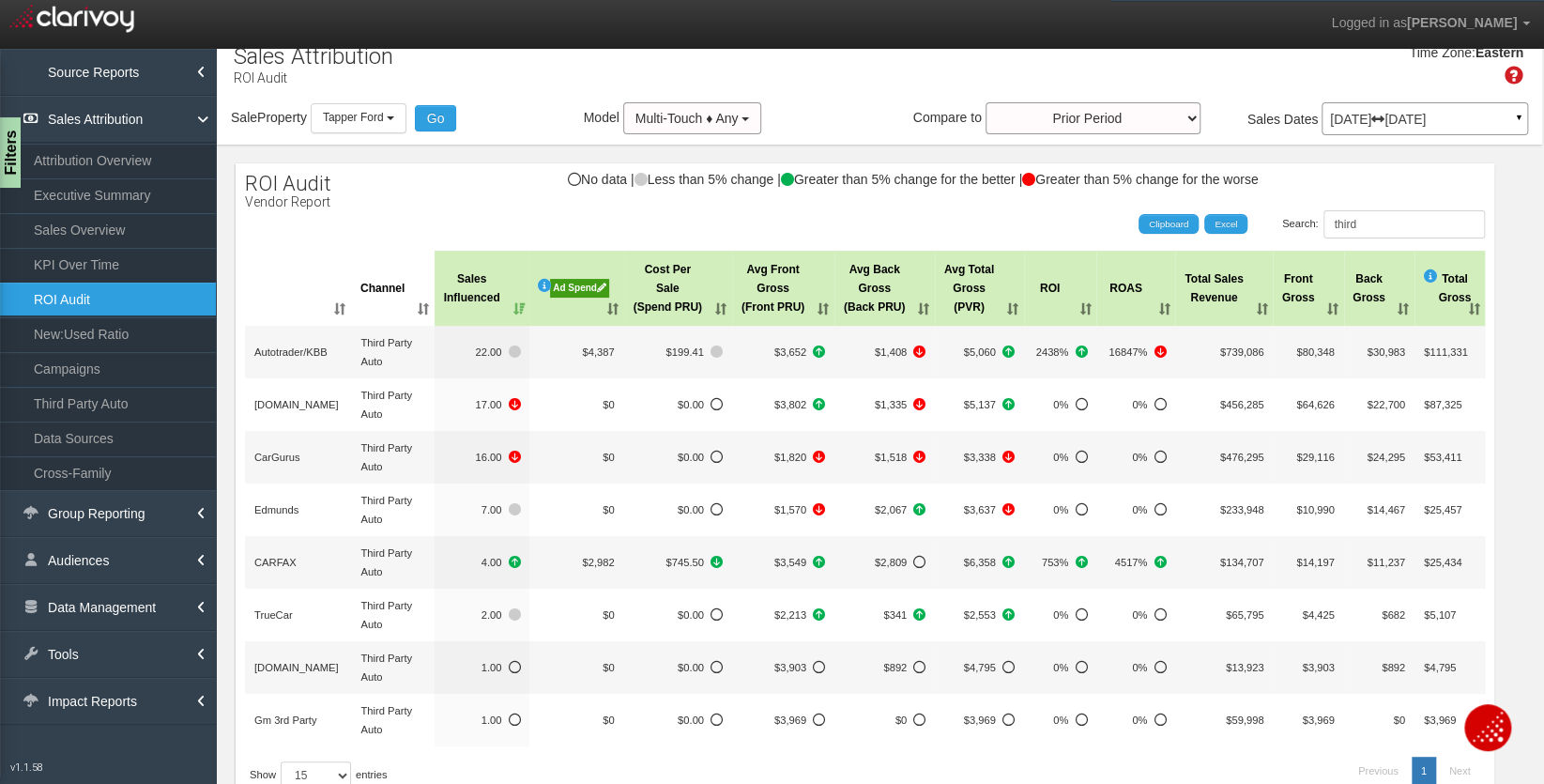
click at [590, 286] on div "Ad Spend" at bounding box center [579, 288] width 58 height 19
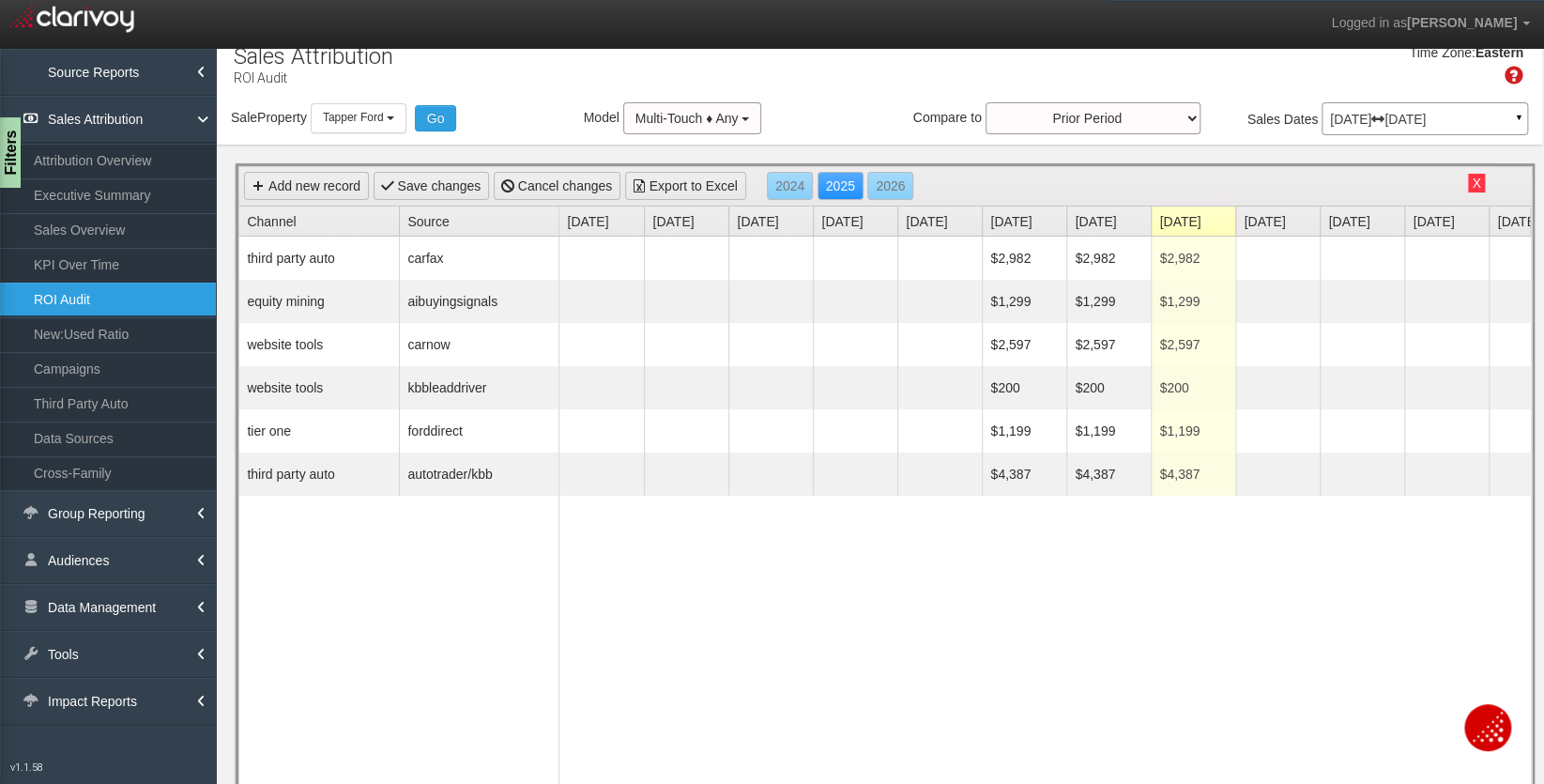
click at [1458, 181] on button "X" at bounding box center [1475, 183] width 16 height 19
